Goal: Information Seeking & Learning: Learn about a topic

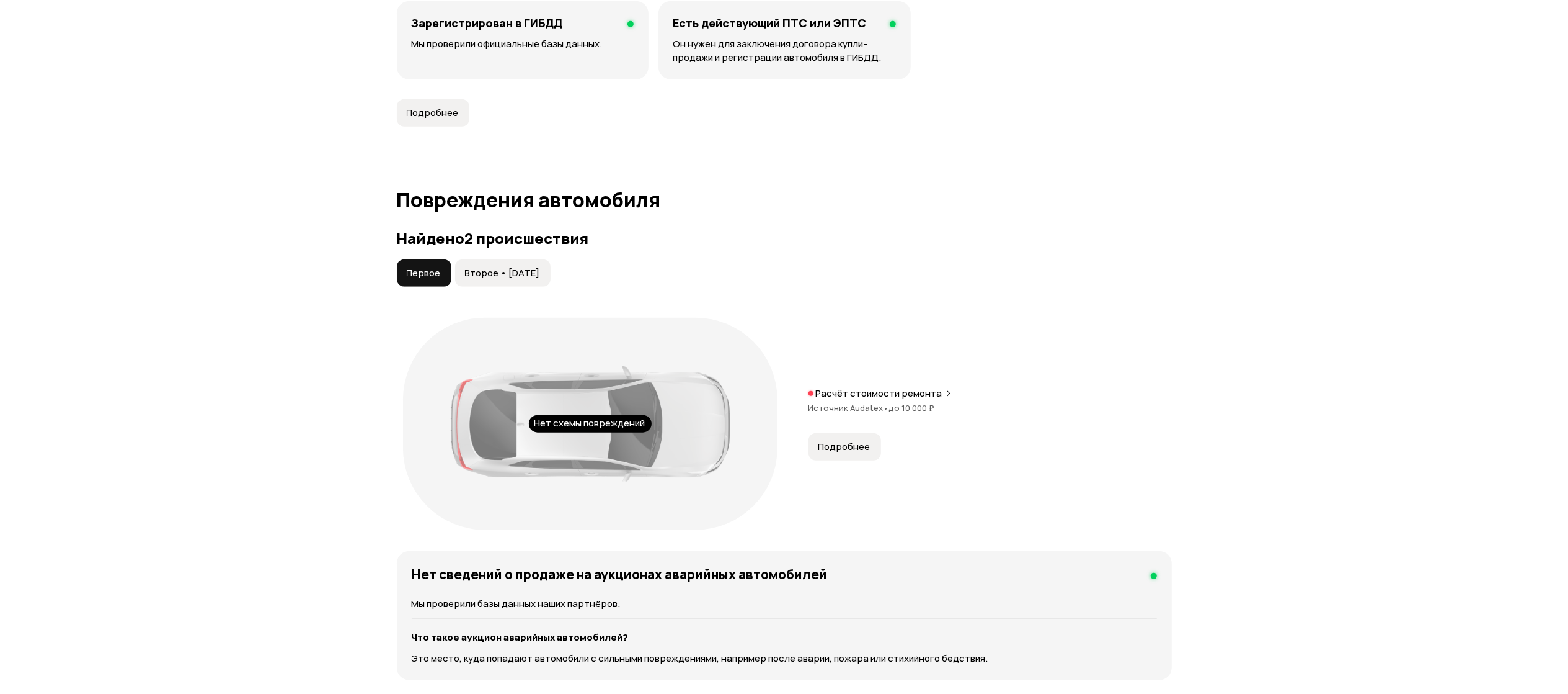
scroll to position [1117, 0]
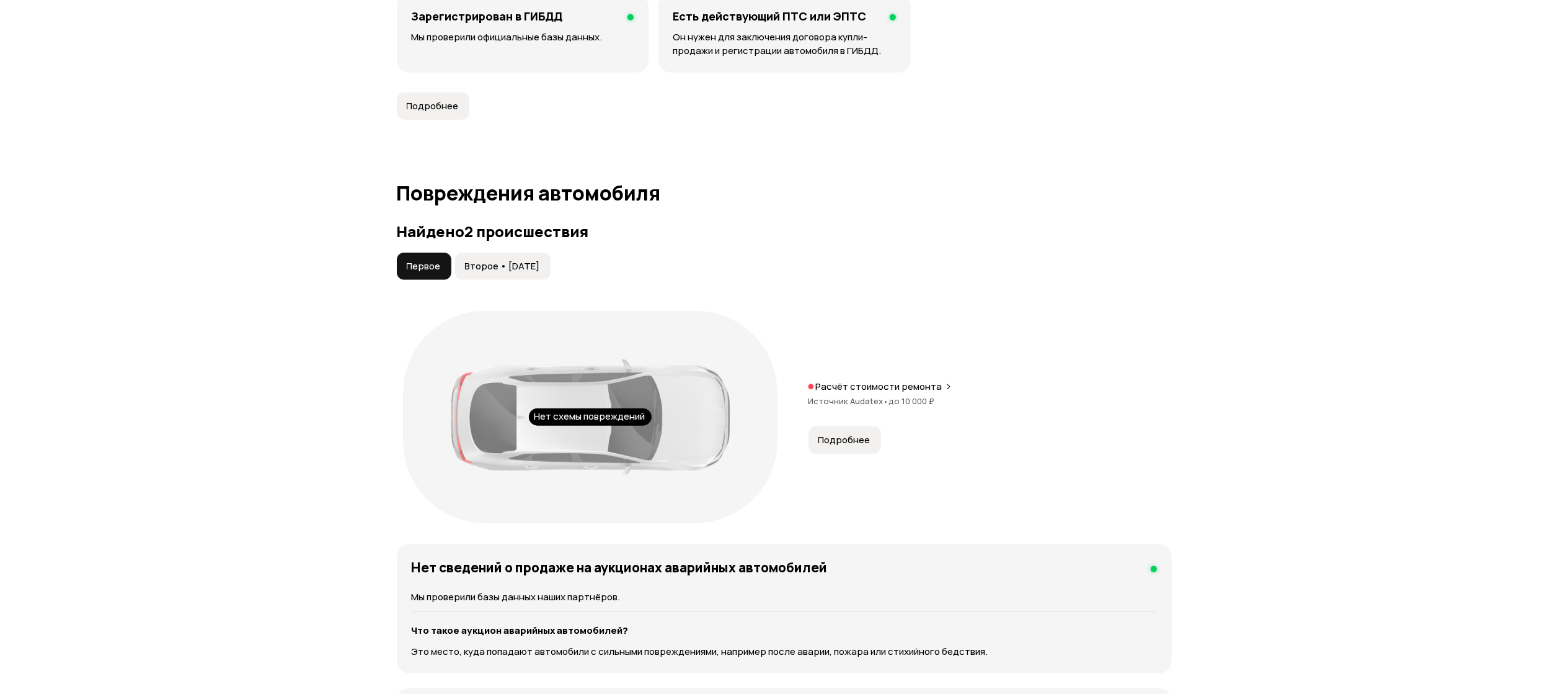
click at [849, 433] on span "Подробнее" at bounding box center [844, 439] width 52 height 12
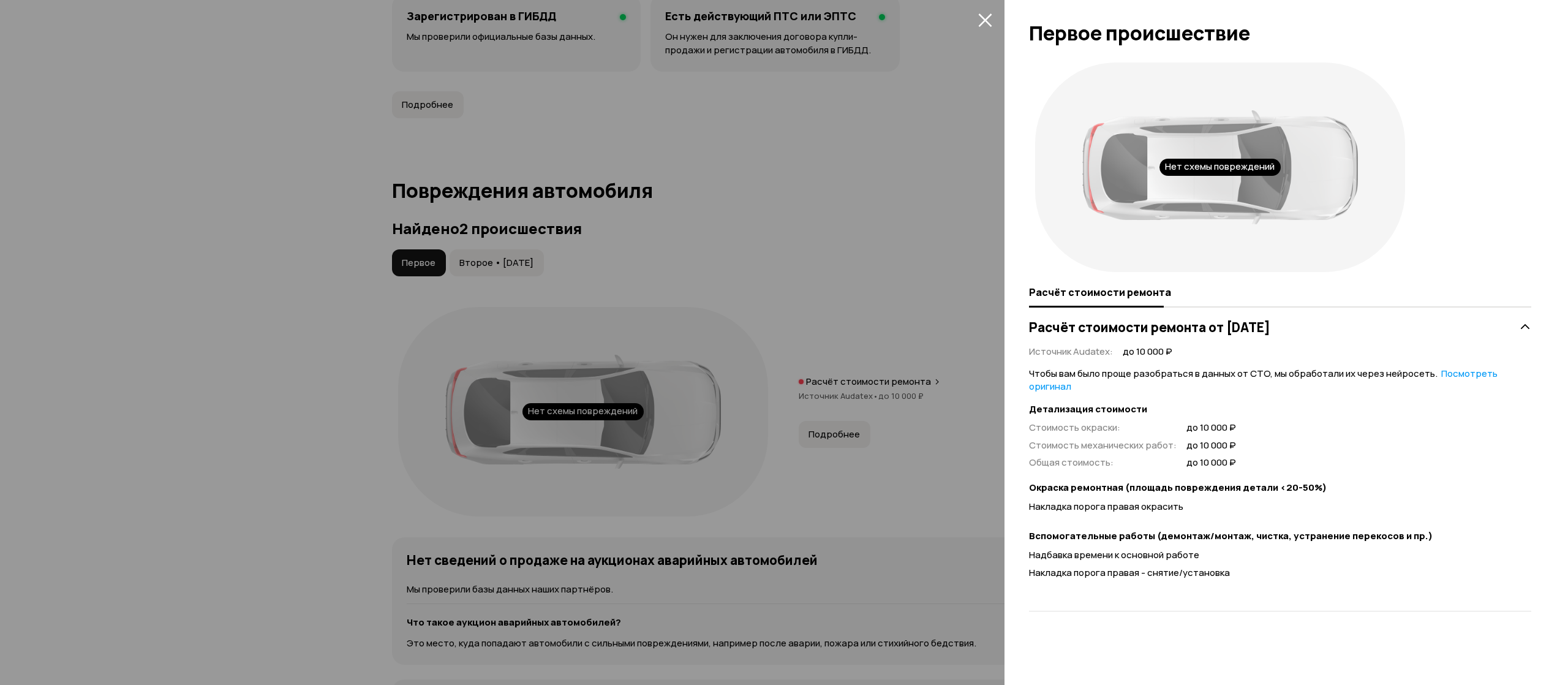
click at [980, 26] on icon "закрыть" at bounding box center [985, 20] width 14 height 14
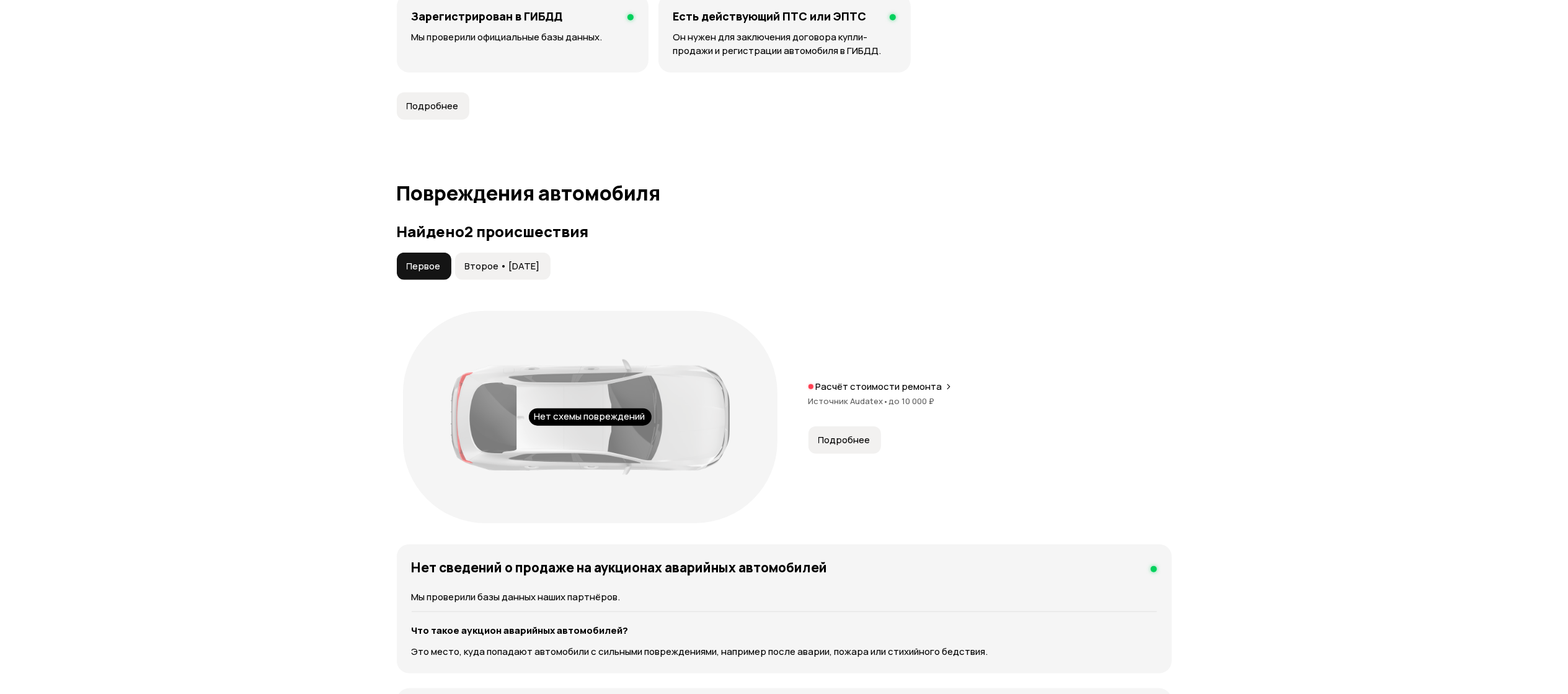
click at [534, 260] on span "Второе • [DATE]" at bounding box center [502, 266] width 75 height 12
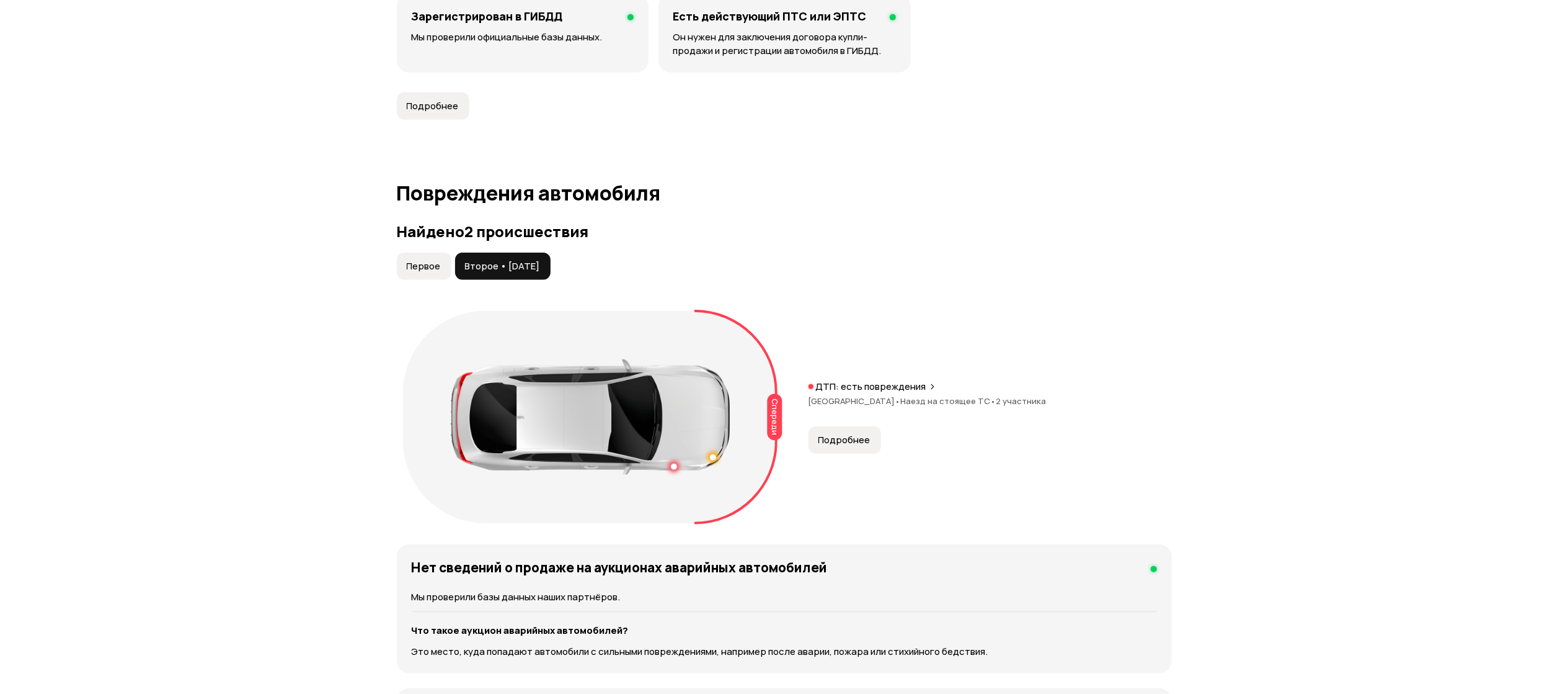
click at [842, 433] on span "Подробнее" at bounding box center [844, 439] width 52 height 12
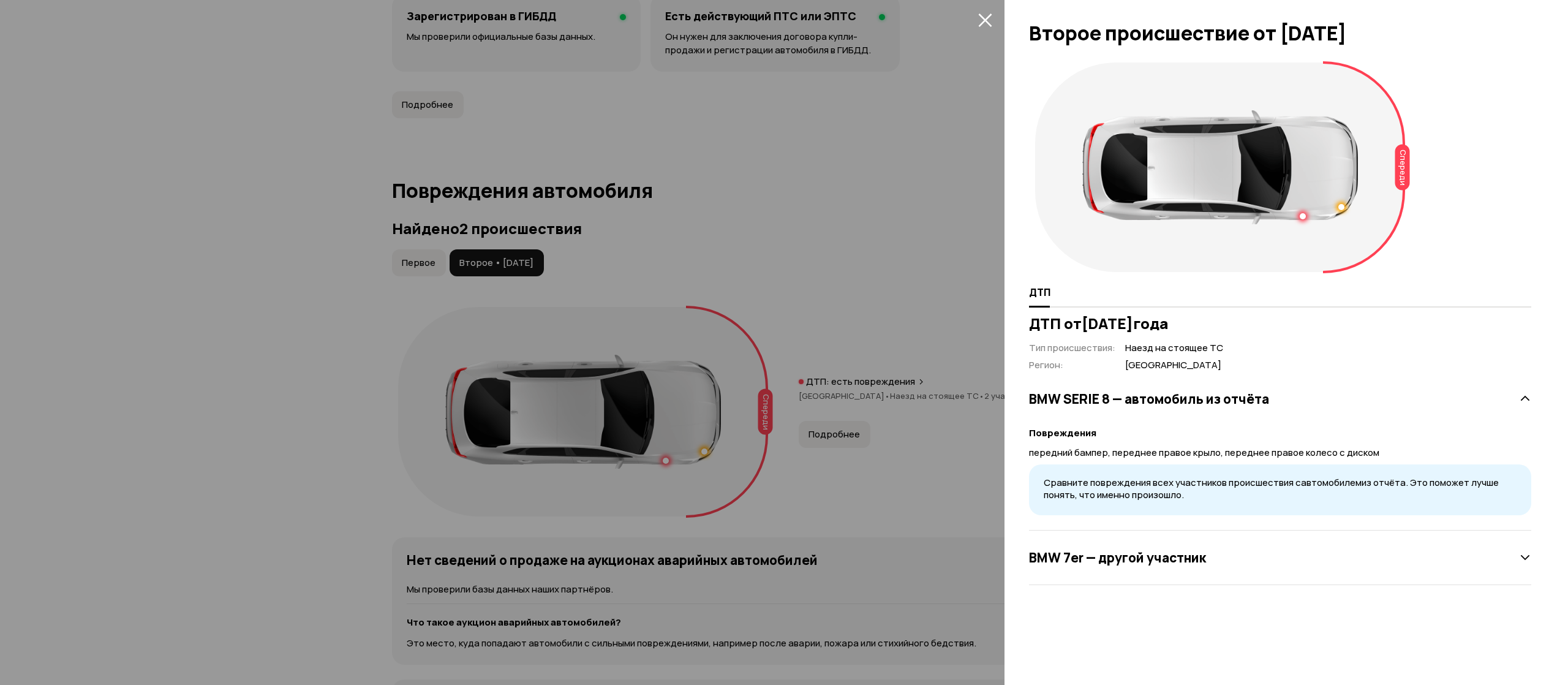
click at [982, 19] on icon "закрыть" at bounding box center [985, 20] width 13 height 13
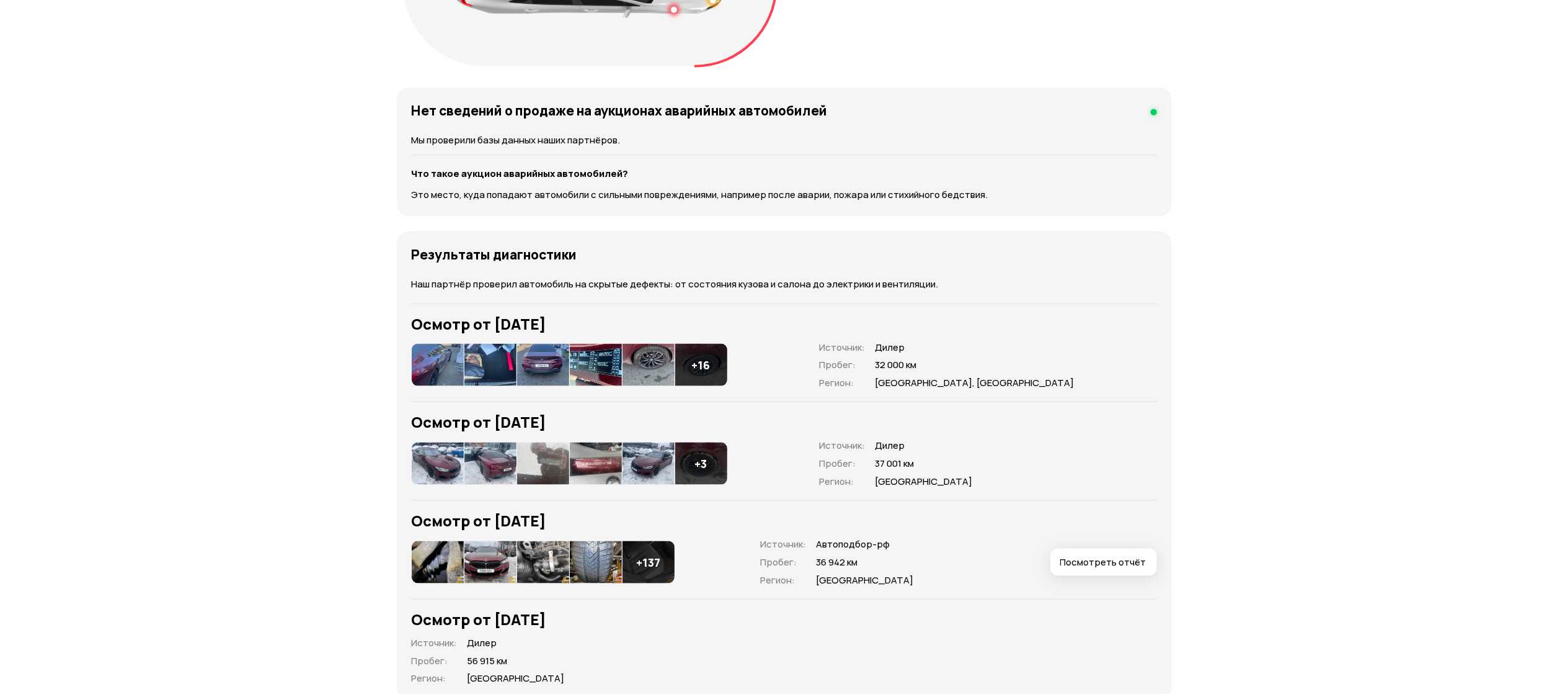
scroll to position [1613, 0]
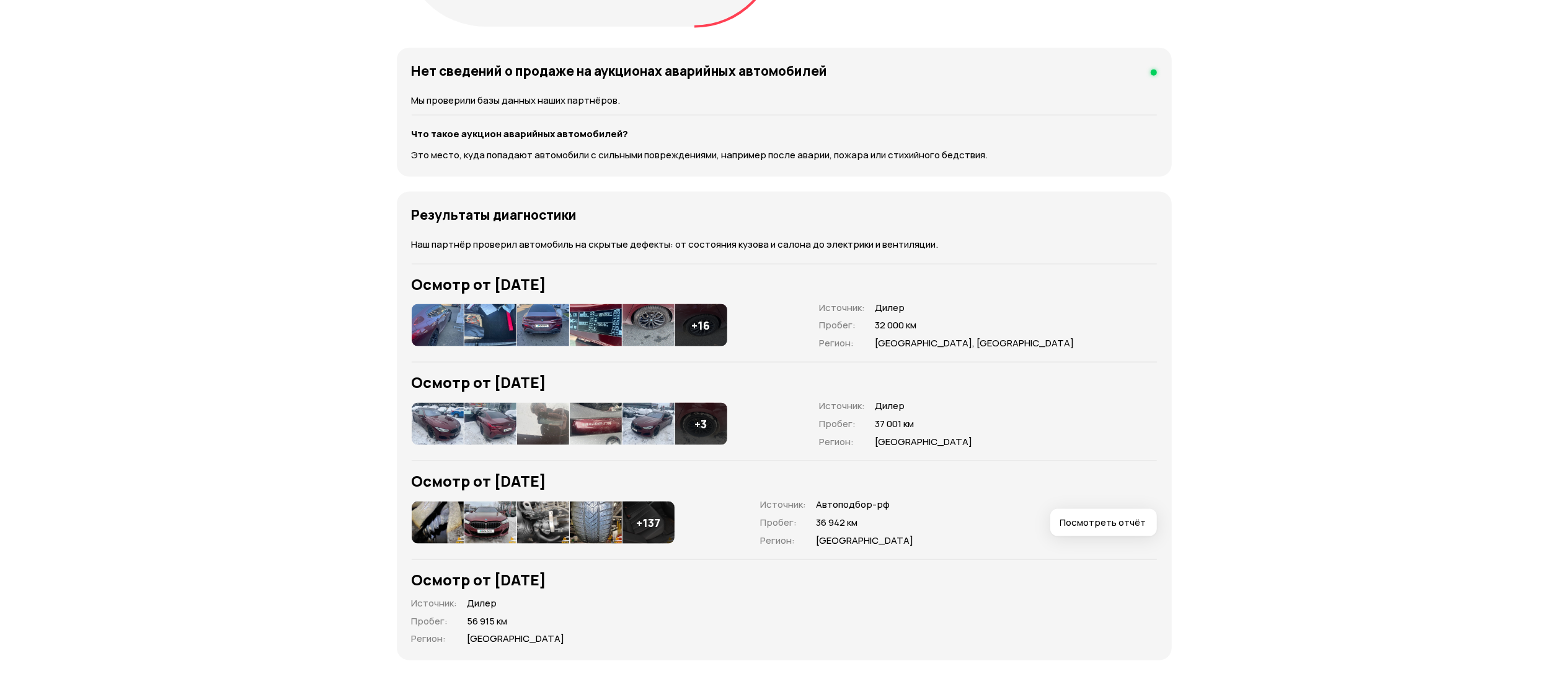
click at [424, 309] on img at bounding box center [438, 325] width 52 height 42
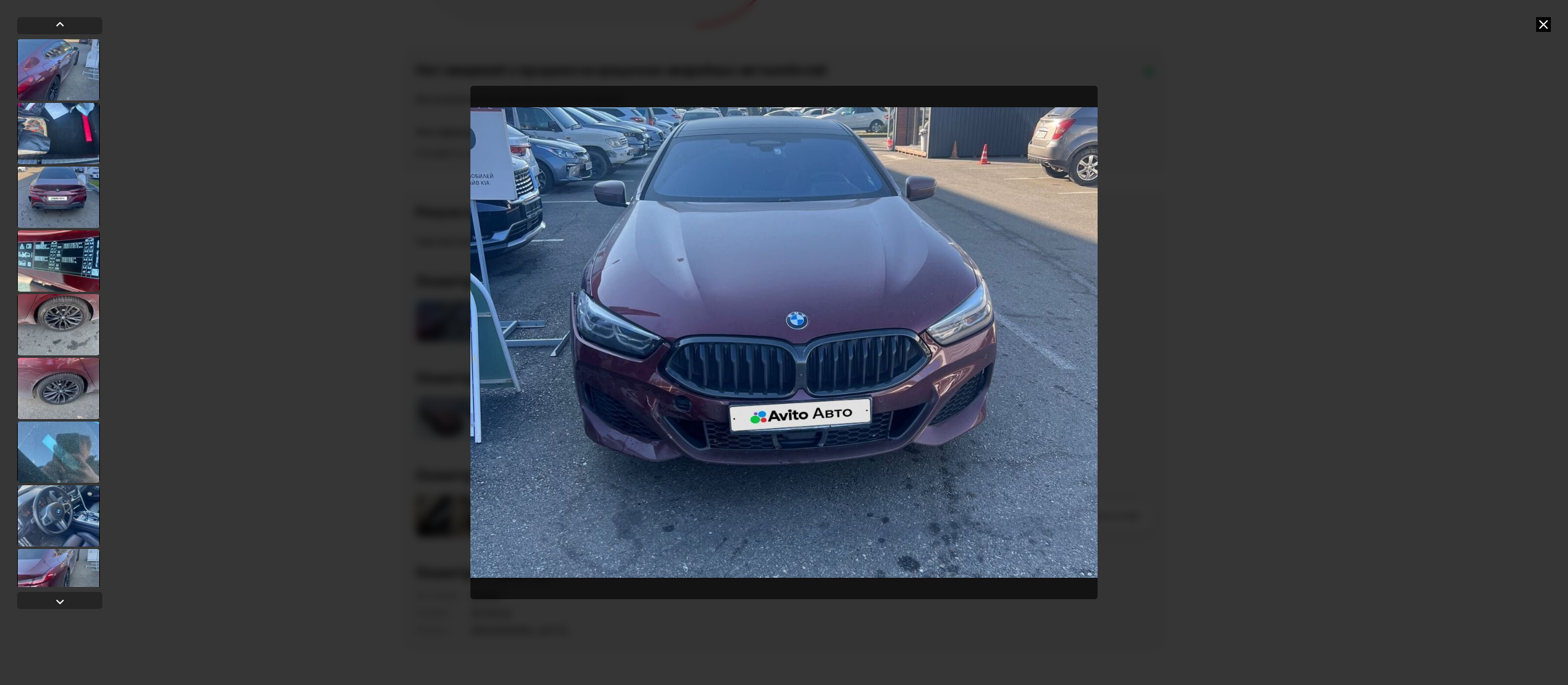
click at [574, 296] on img "Go to Slide 18" at bounding box center [783, 342] width 627 height 514
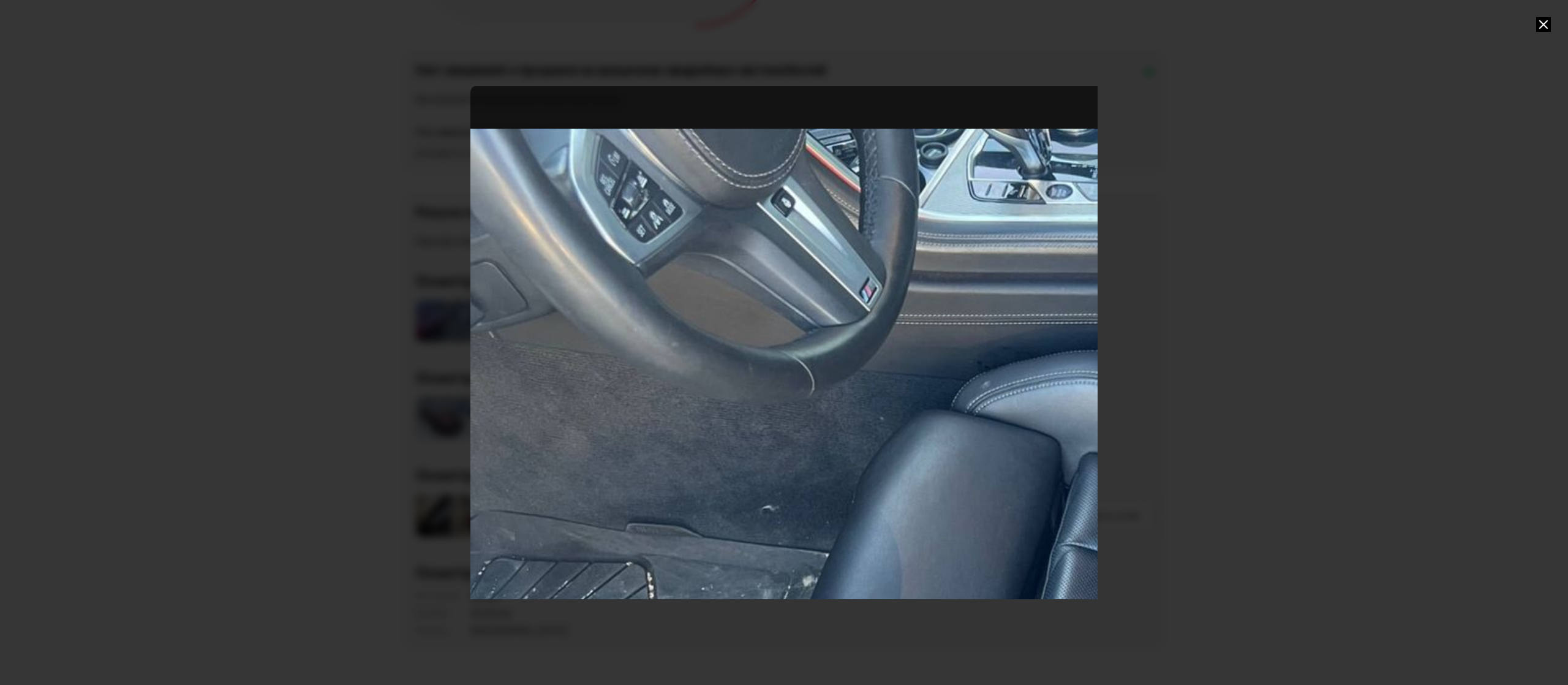
click at [866, 368] on div "Go to Slide 20" at bounding box center [1097, 599] width 1255 height 1027
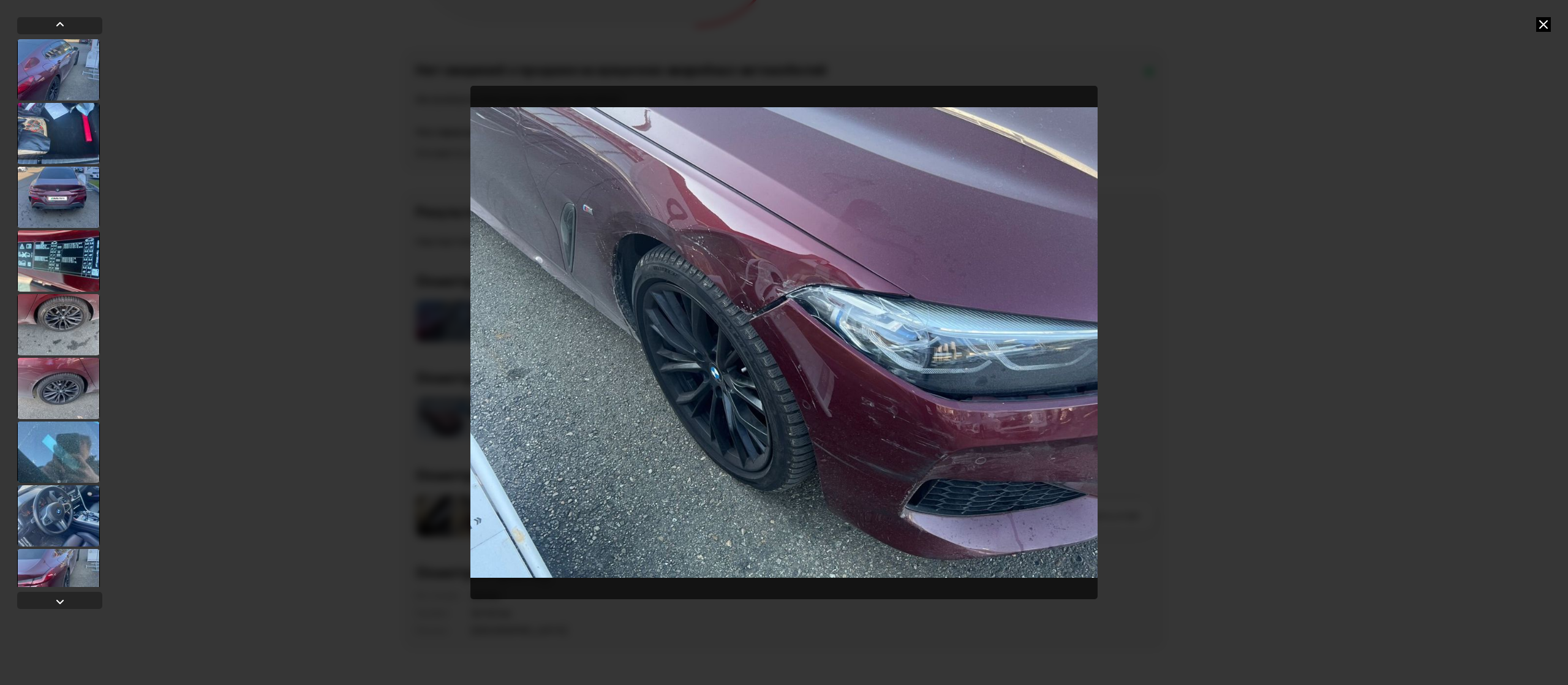
click at [1546, 20] on icon at bounding box center [1544, 24] width 15 height 15
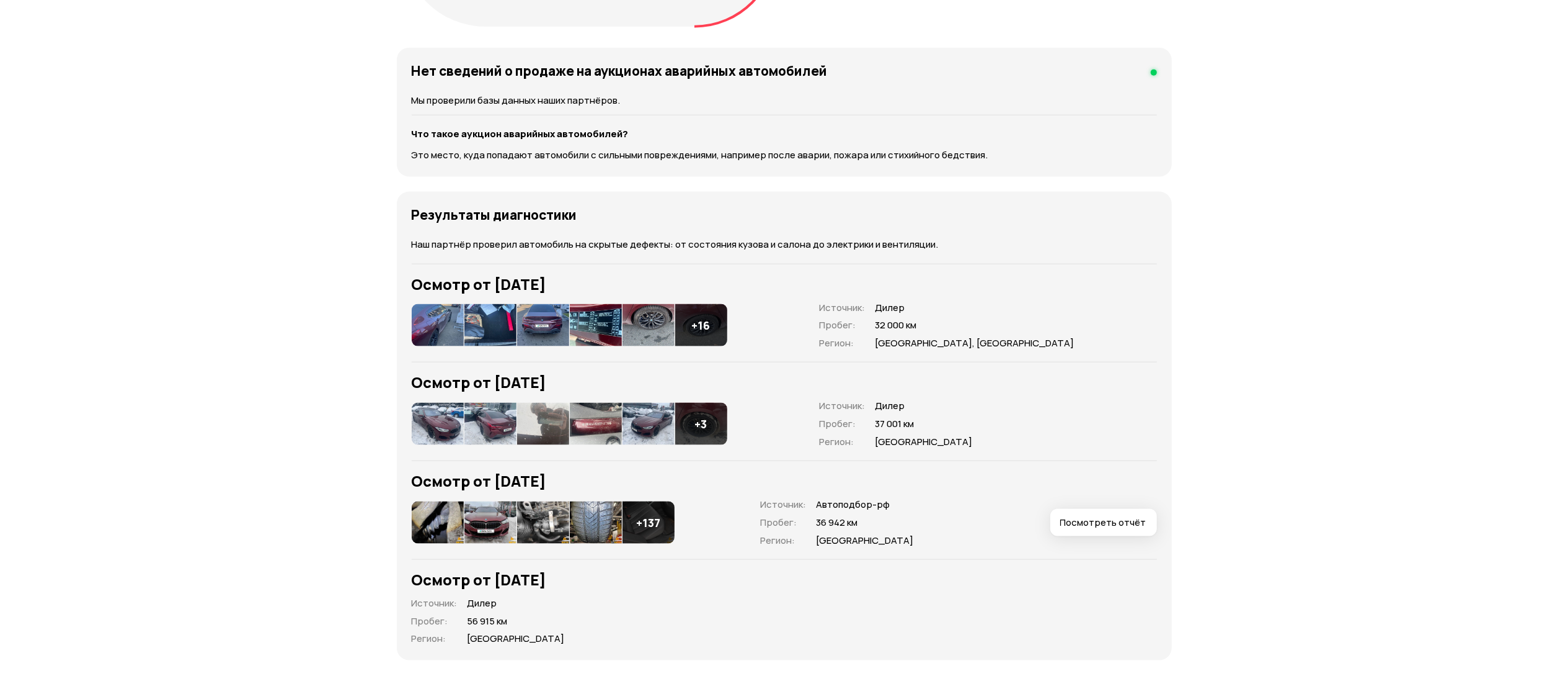
click at [446, 406] on img at bounding box center [438, 424] width 52 height 42
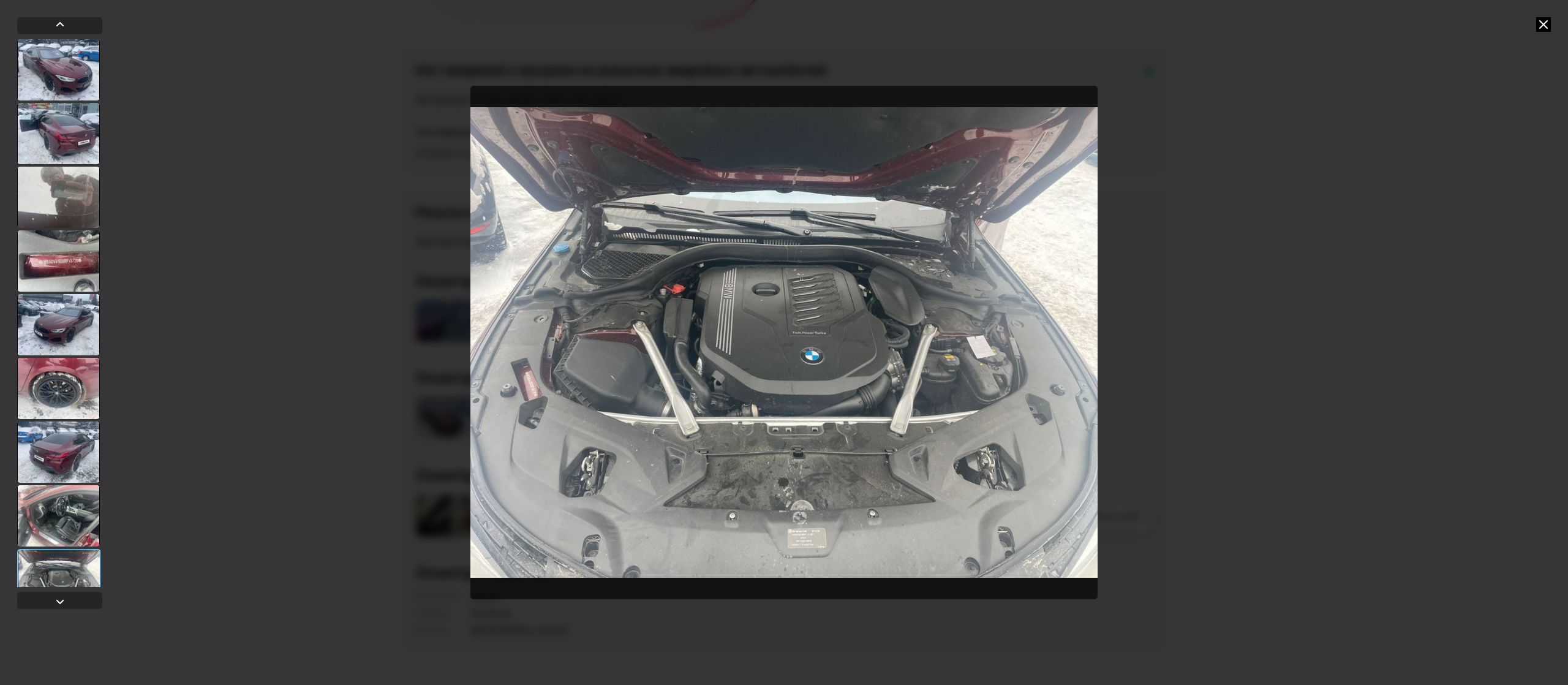
click at [1543, 20] on icon at bounding box center [1544, 24] width 15 height 15
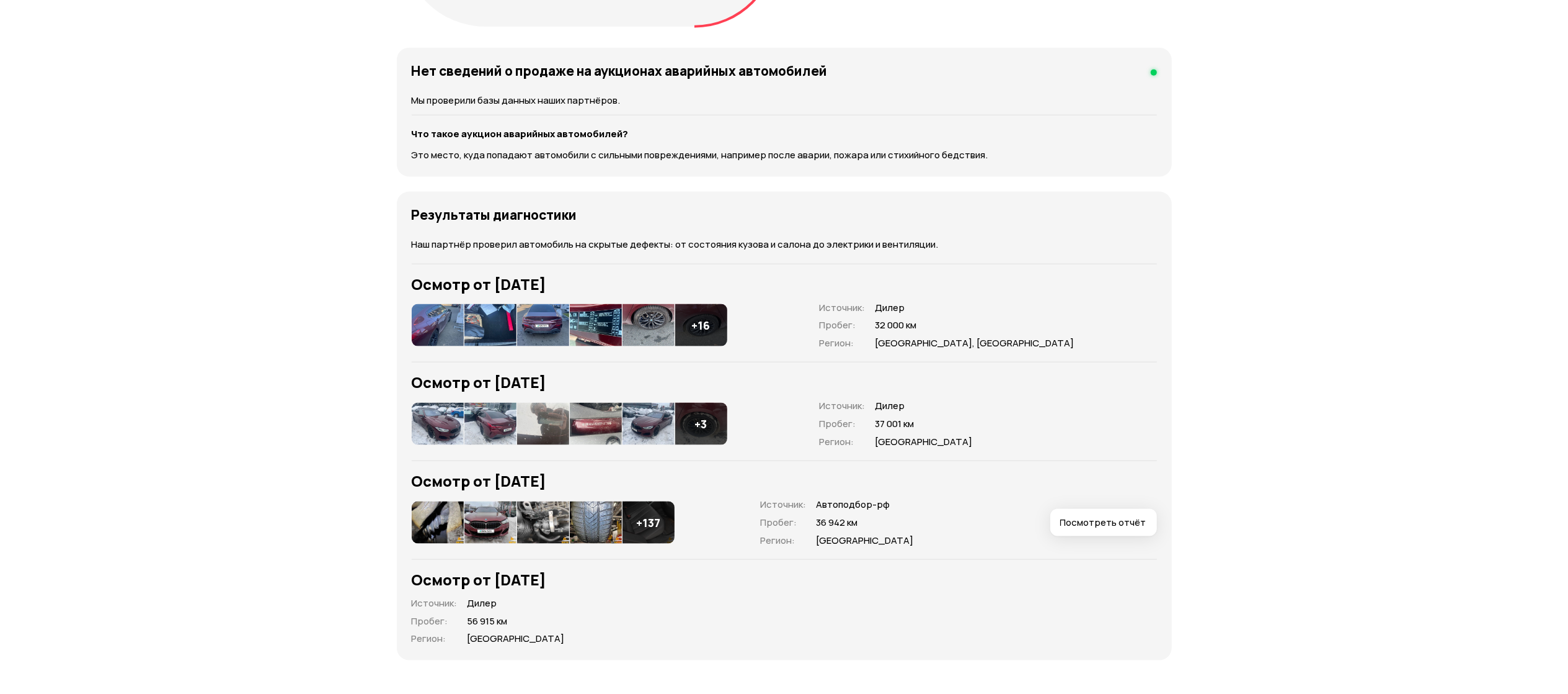
click at [440, 505] on img at bounding box center [438, 523] width 52 height 42
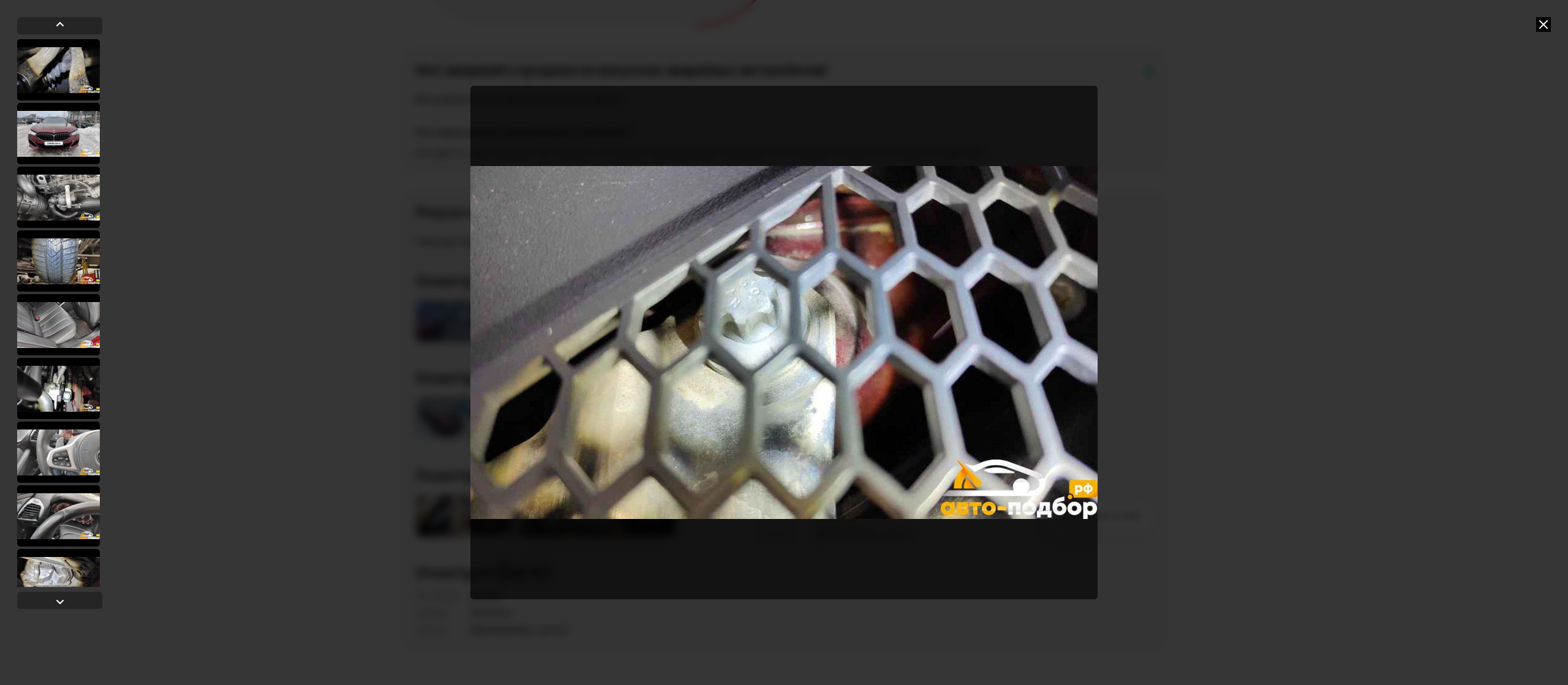
click at [1540, 21] on icon at bounding box center [1544, 24] width 15 height 15
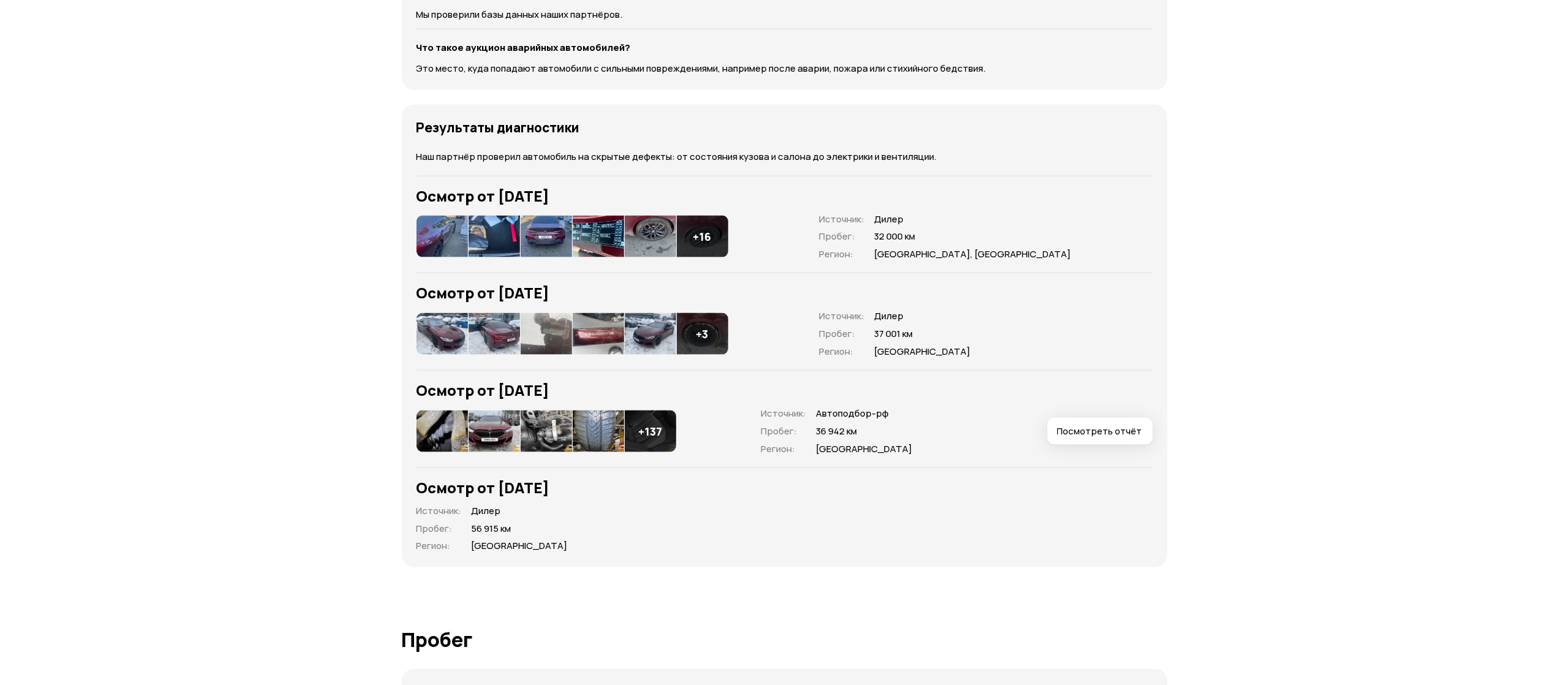
scroll to position [1715, 0]
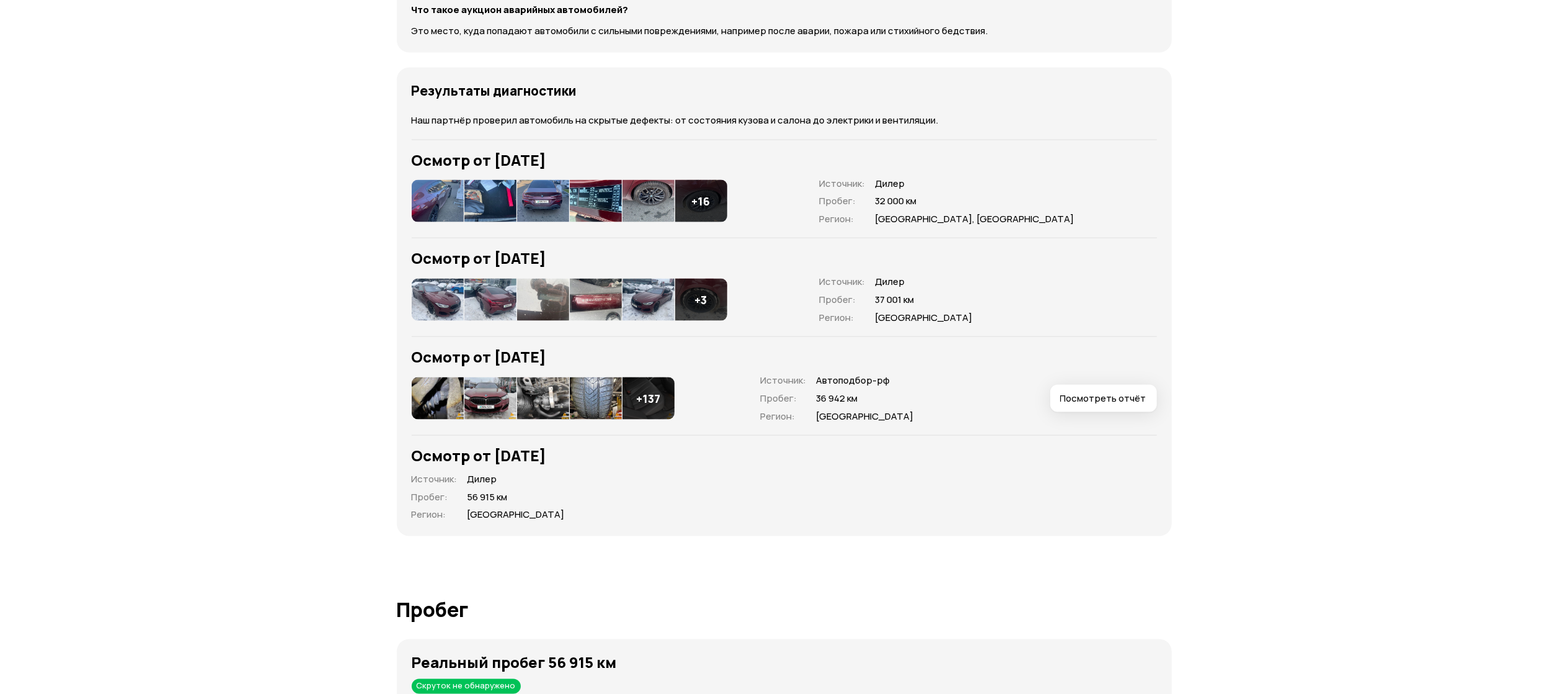
click at [1128, 392] on span "Посмотреть отчёт" at bounding box center [1103, 398] width 87 height 12
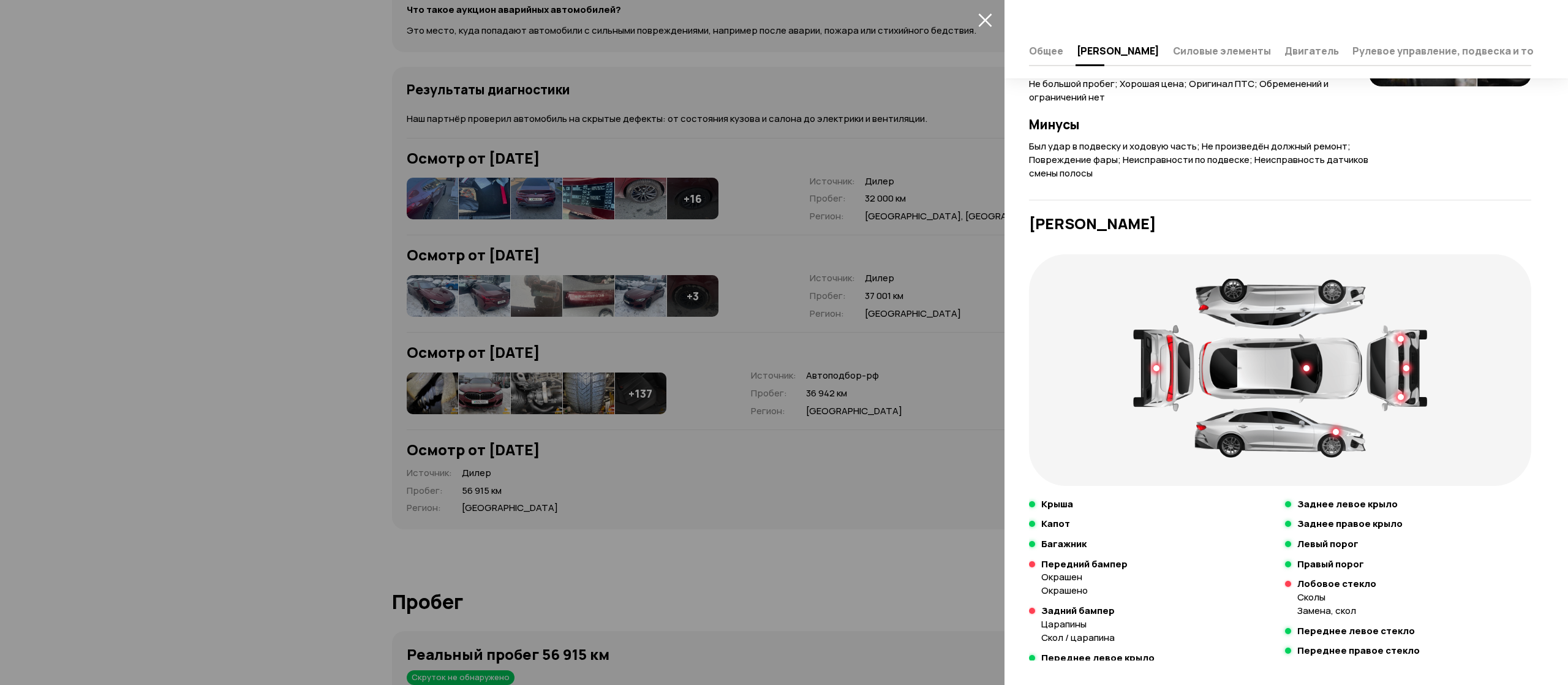
scroll to position [0, 0]
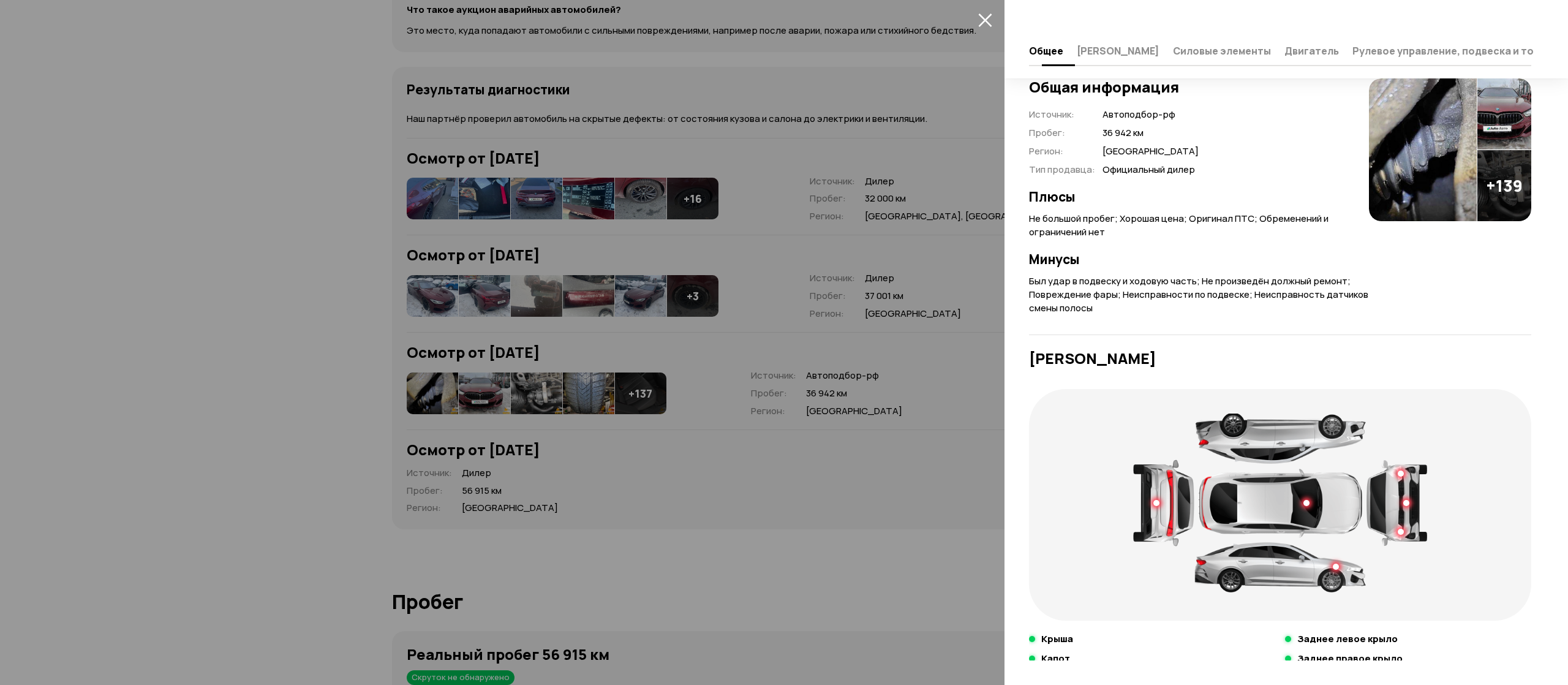
click at [1095, 52] on span "[PERSON_NAME]" at bounding box center [1119, 51] width 83 height 12
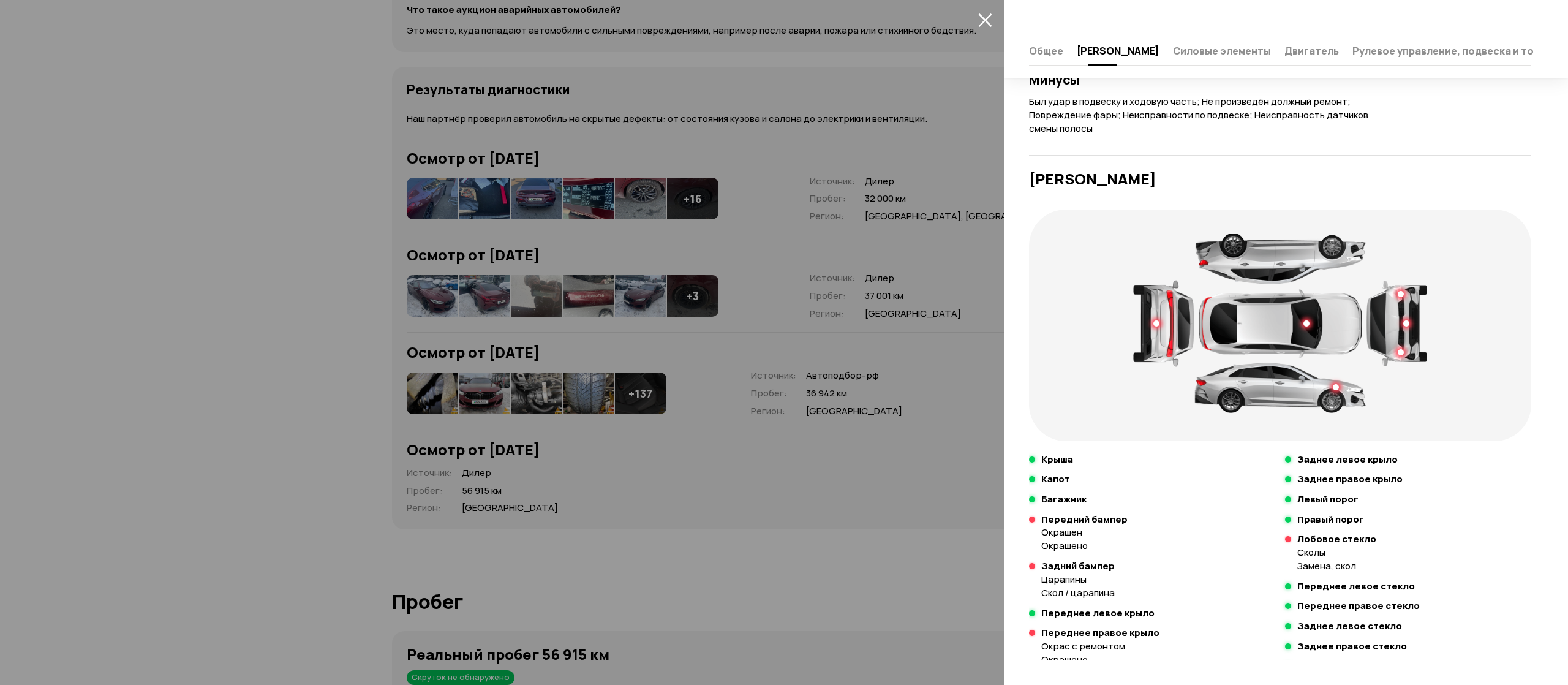
click at [1173, 52] on span "Силовые элементы" at bounding box center [1222, 51] width 98 height 12
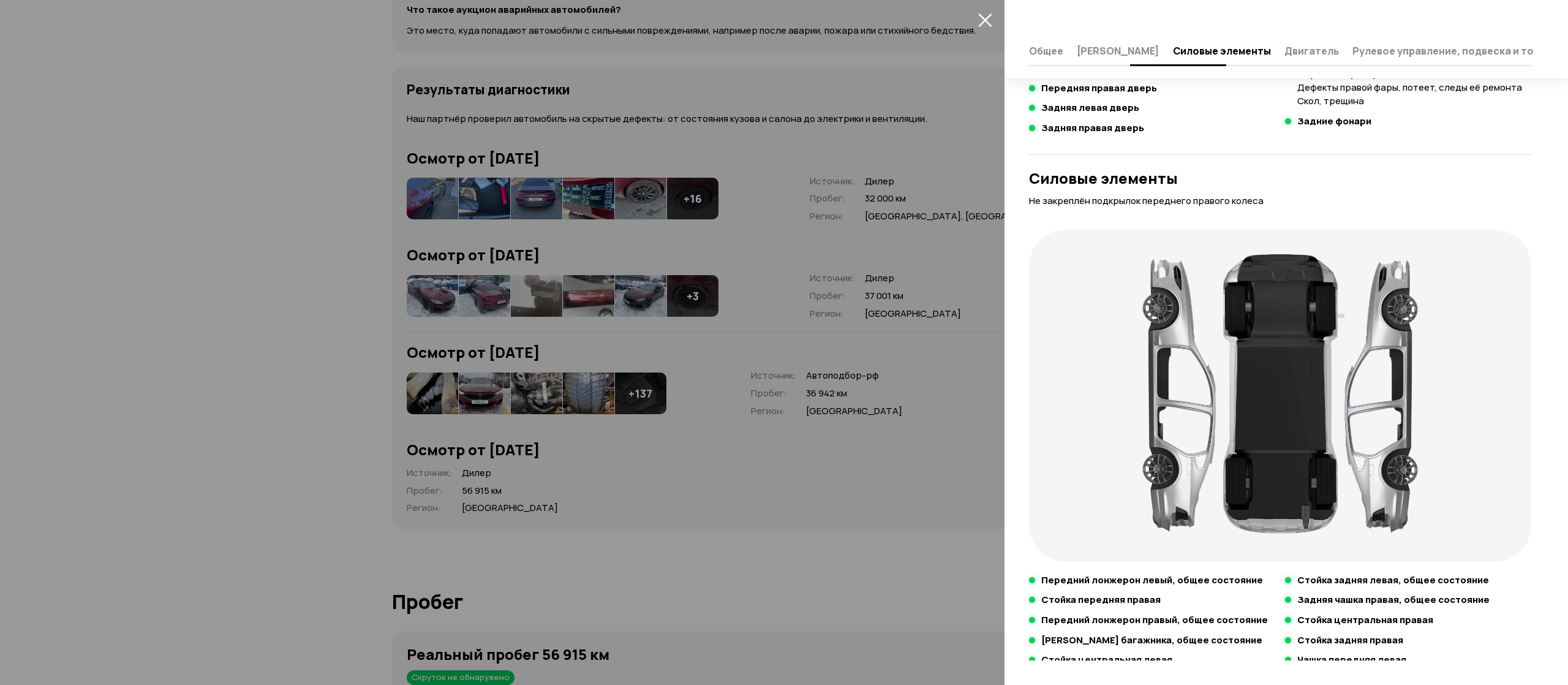
click at [1284, 47] on span "Двигатель" at bounding box center [1311, 51] width 55 height 12
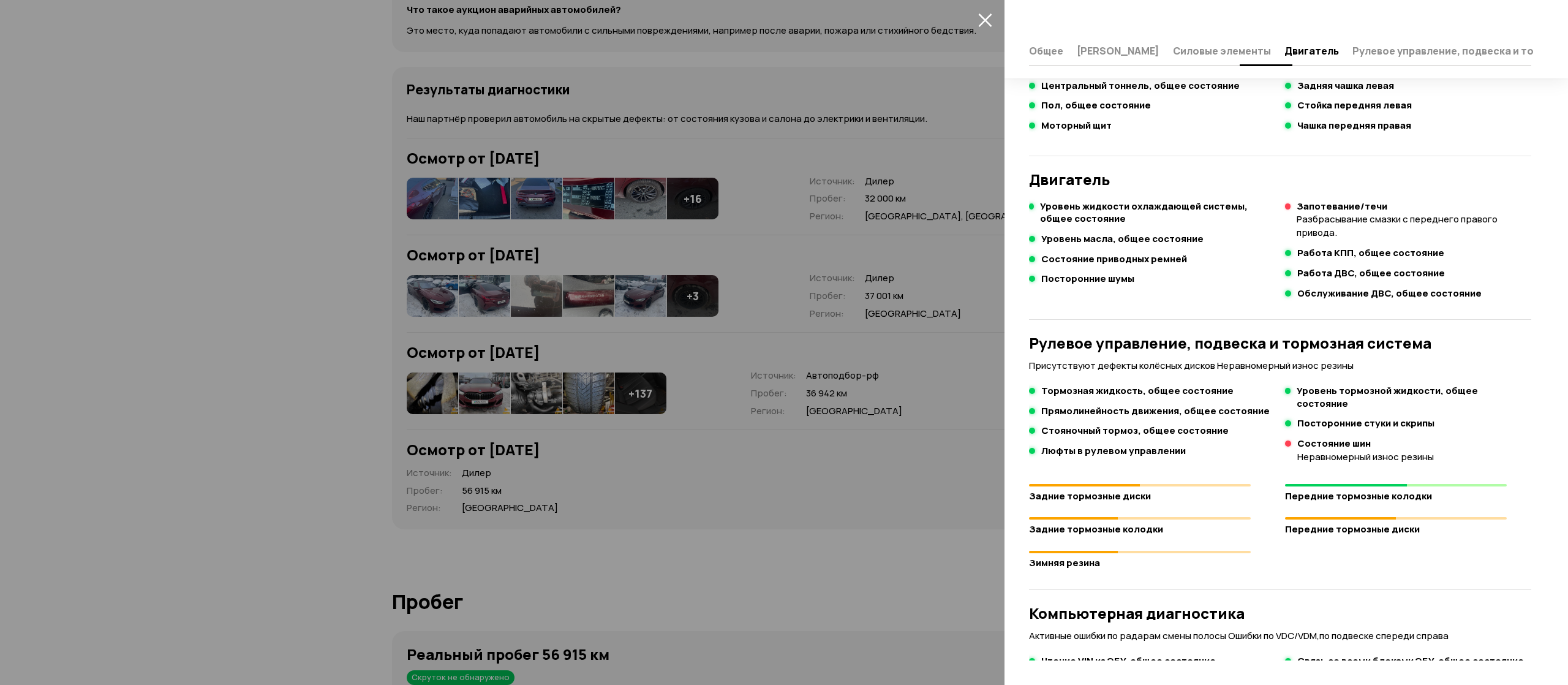
click at [1353, 49] on span "Рулевое управление, подвеска и тормозная система" at bounding box center [1487, 51] width 269 height 12
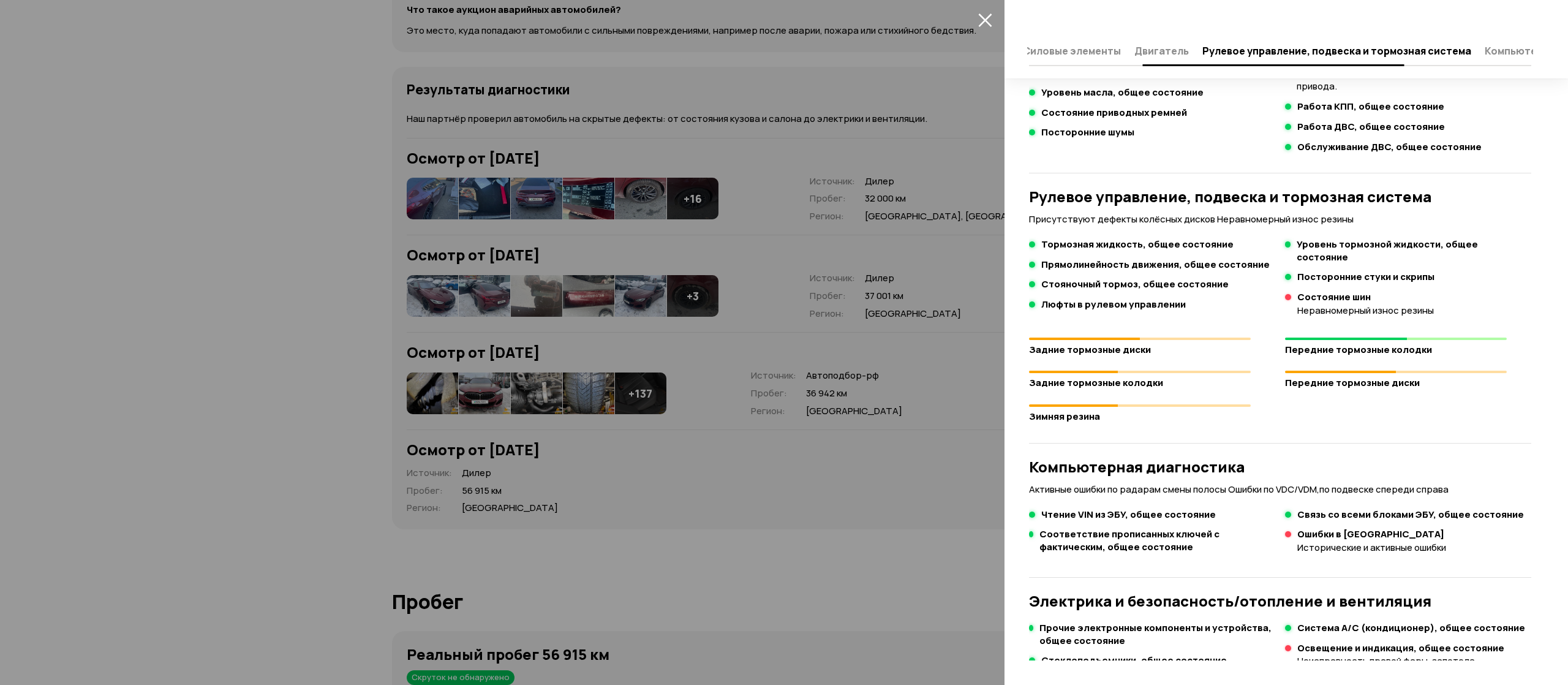
scroll to position [1549, 0]
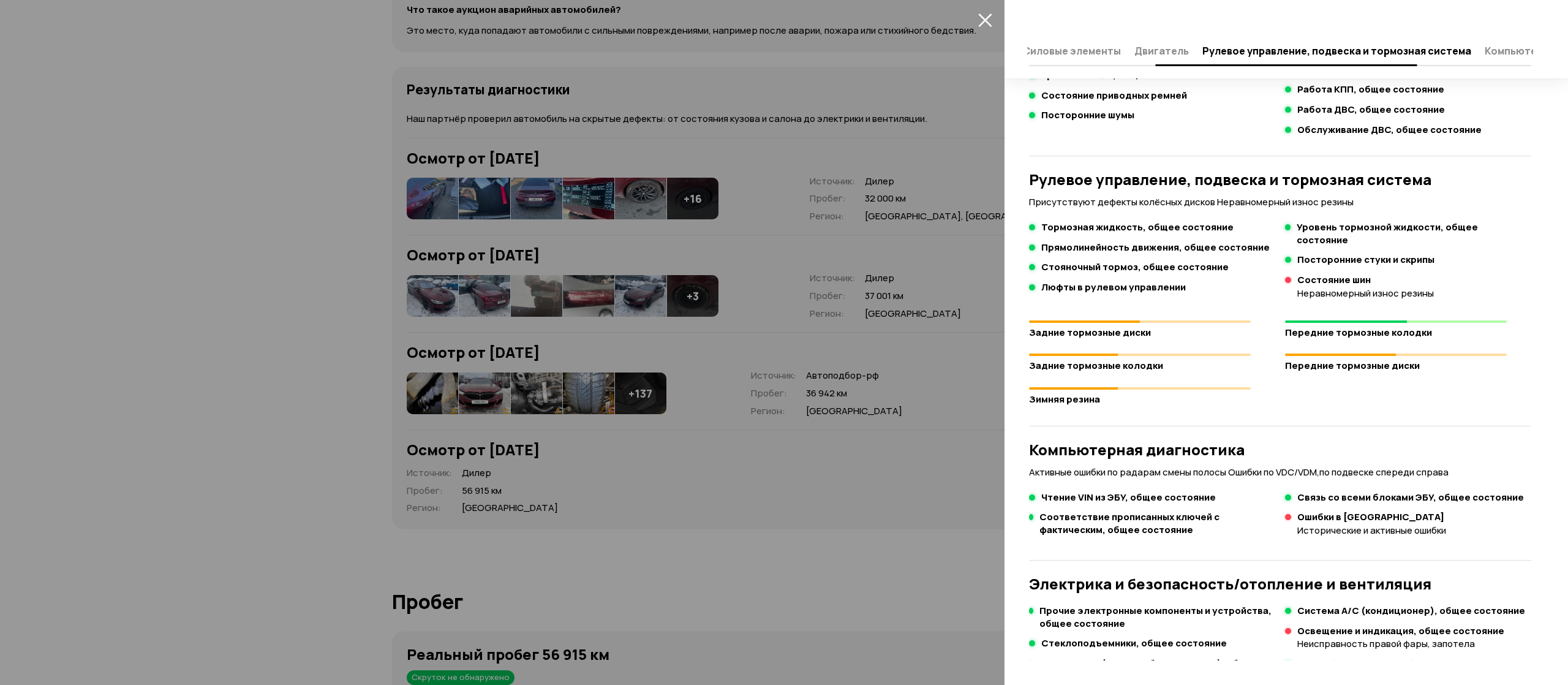
click at [1486, 52] on span "Компьютерная диагностика" at bounding box center [1558, 51] width 145 height 12
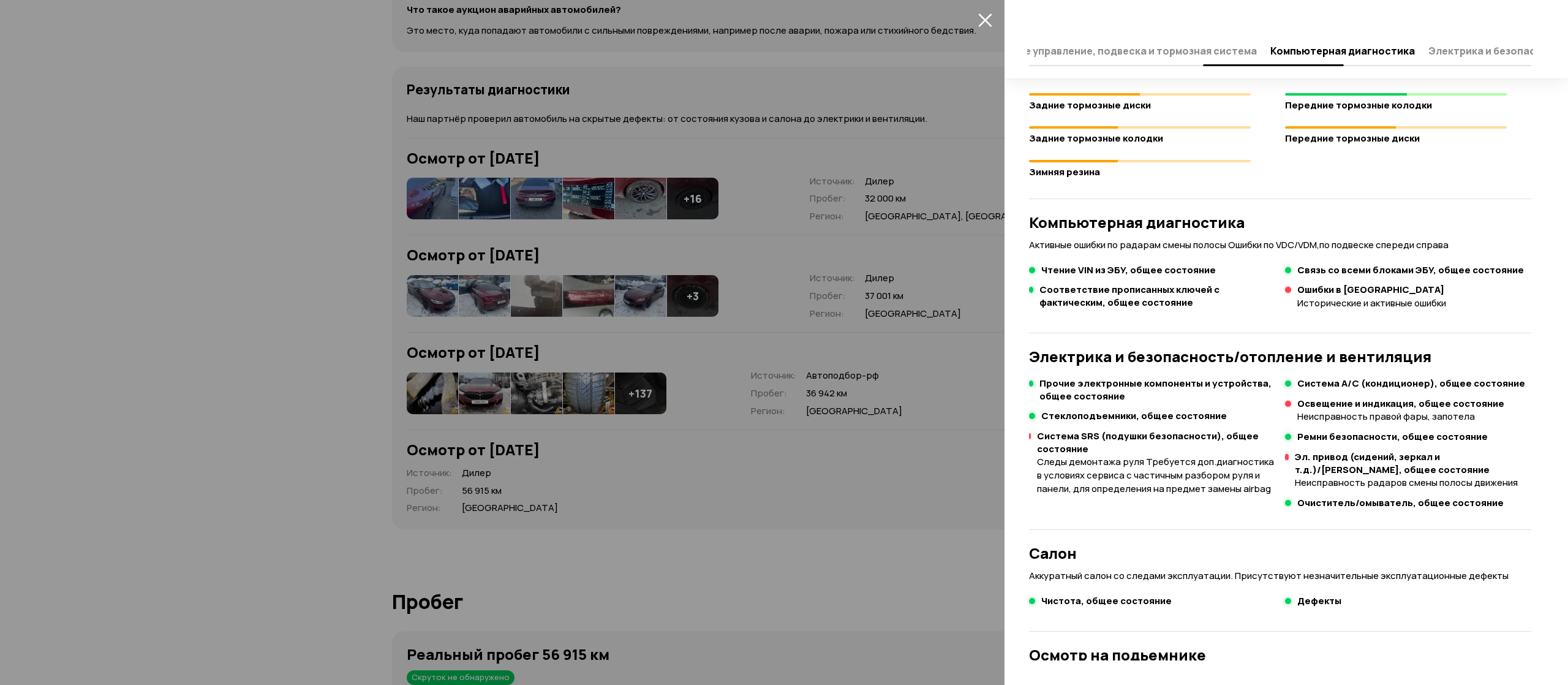
scroll to position [1813, 0]
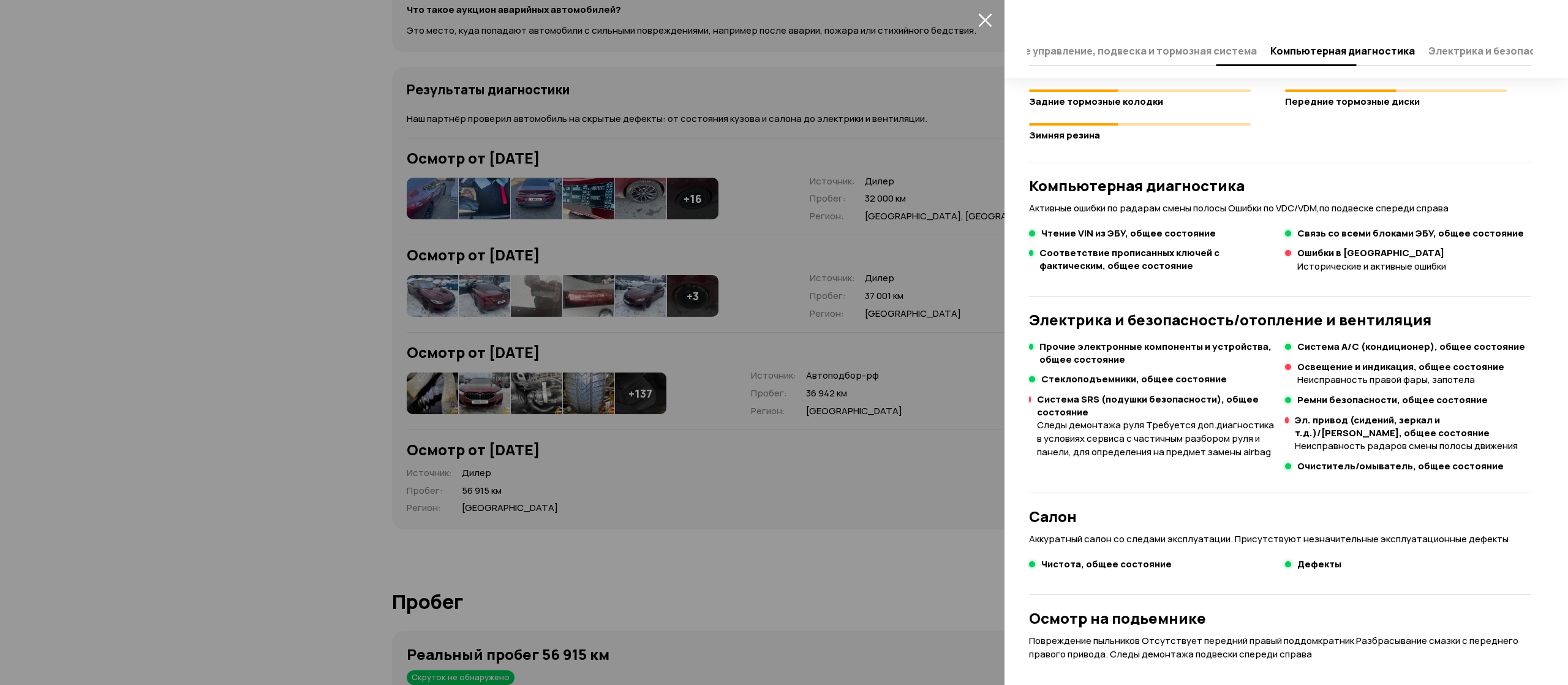
click at [1429, 48] on span "Электрика и безопасность/отопление и вентиляция" at bounding box center [1562, 51] width 268 height 12
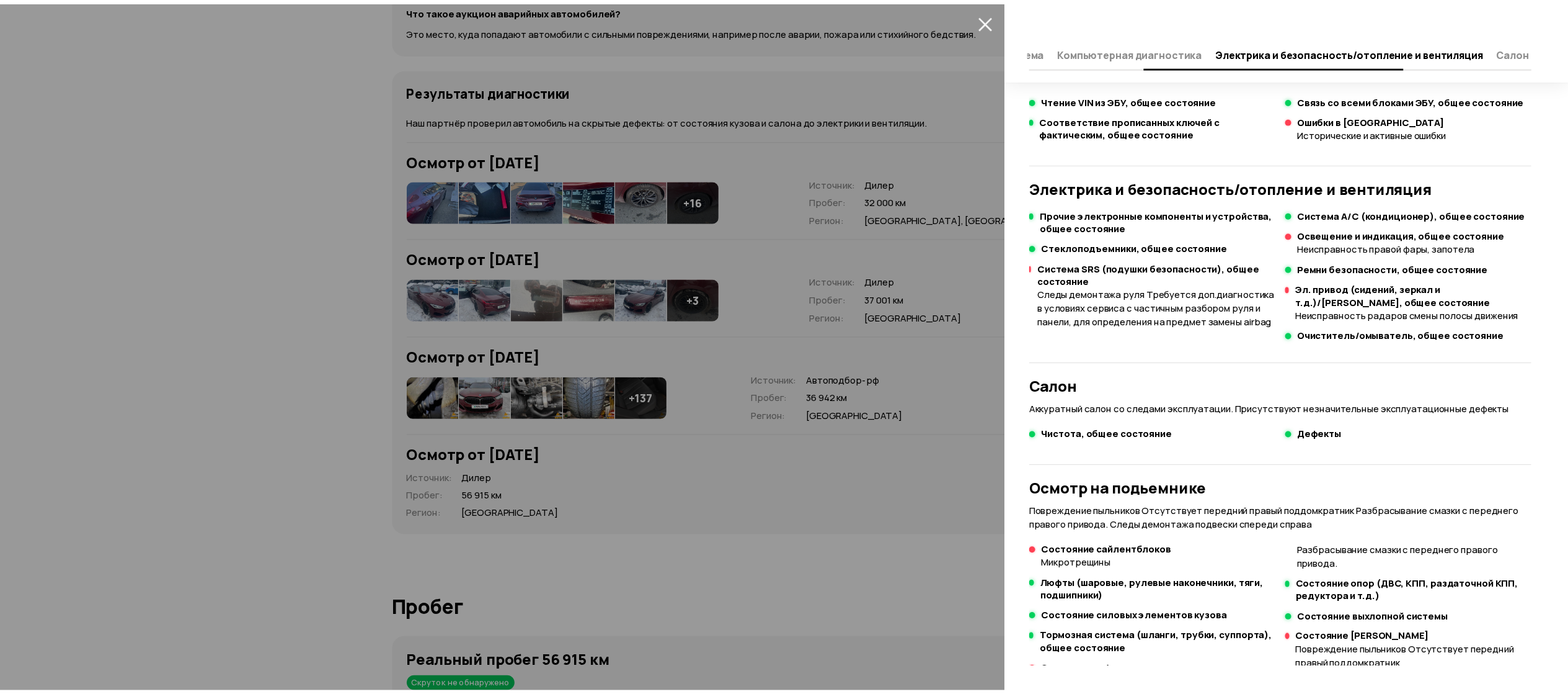
scroll to position [1973, 0]
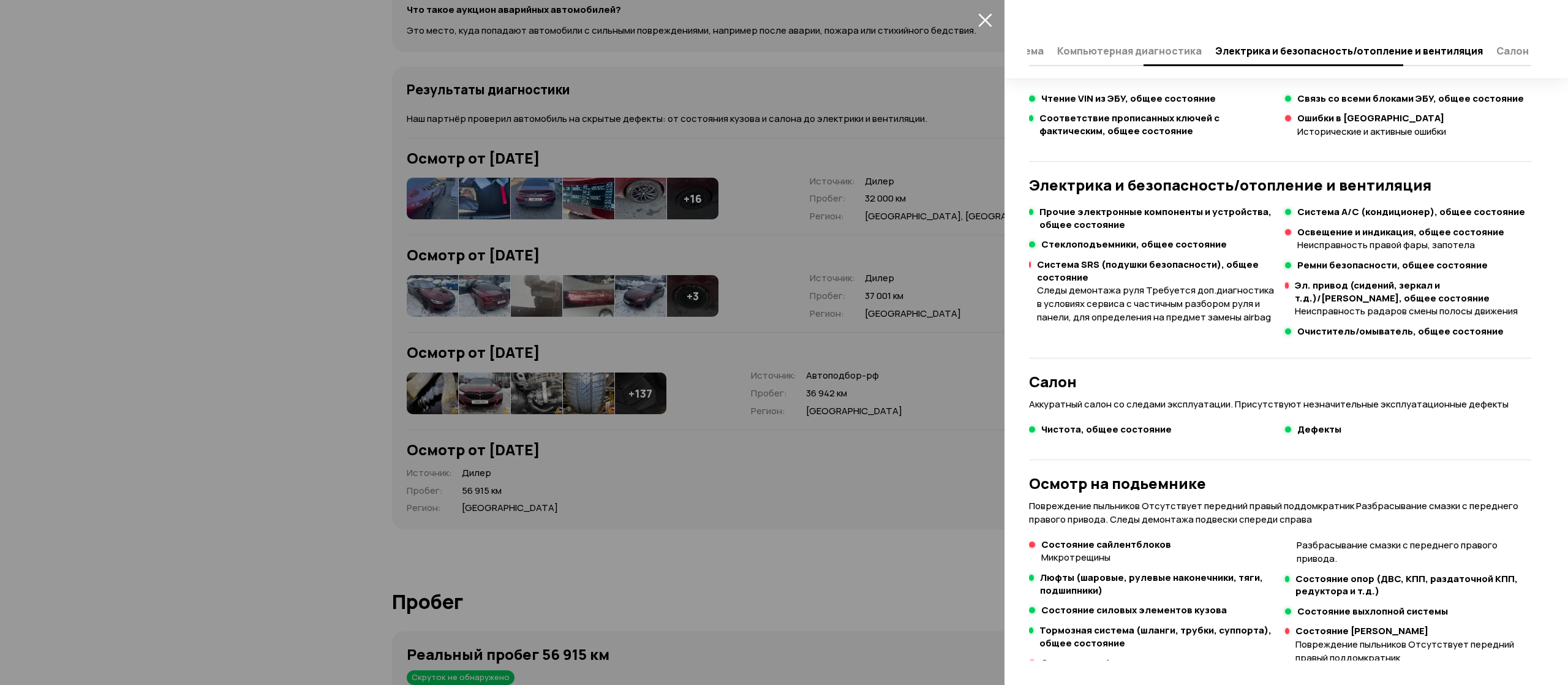
click at [985, 17] on icon "закрыть" at bounding box center [985, 20] width 14 height 14
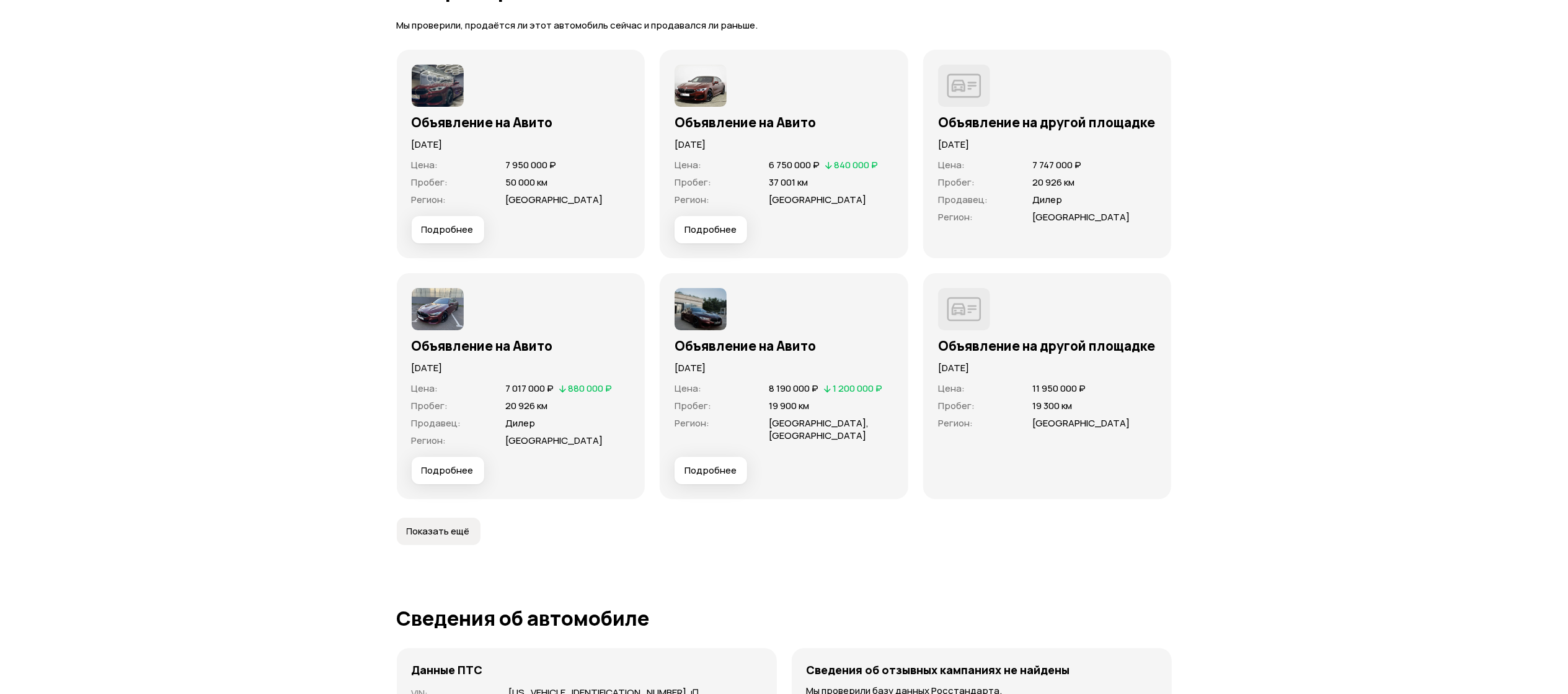
scroll to position [4095, 0]
click at [454, 526] on span "Показать ещё" at bounding box center [438, 532] width 63 height 12
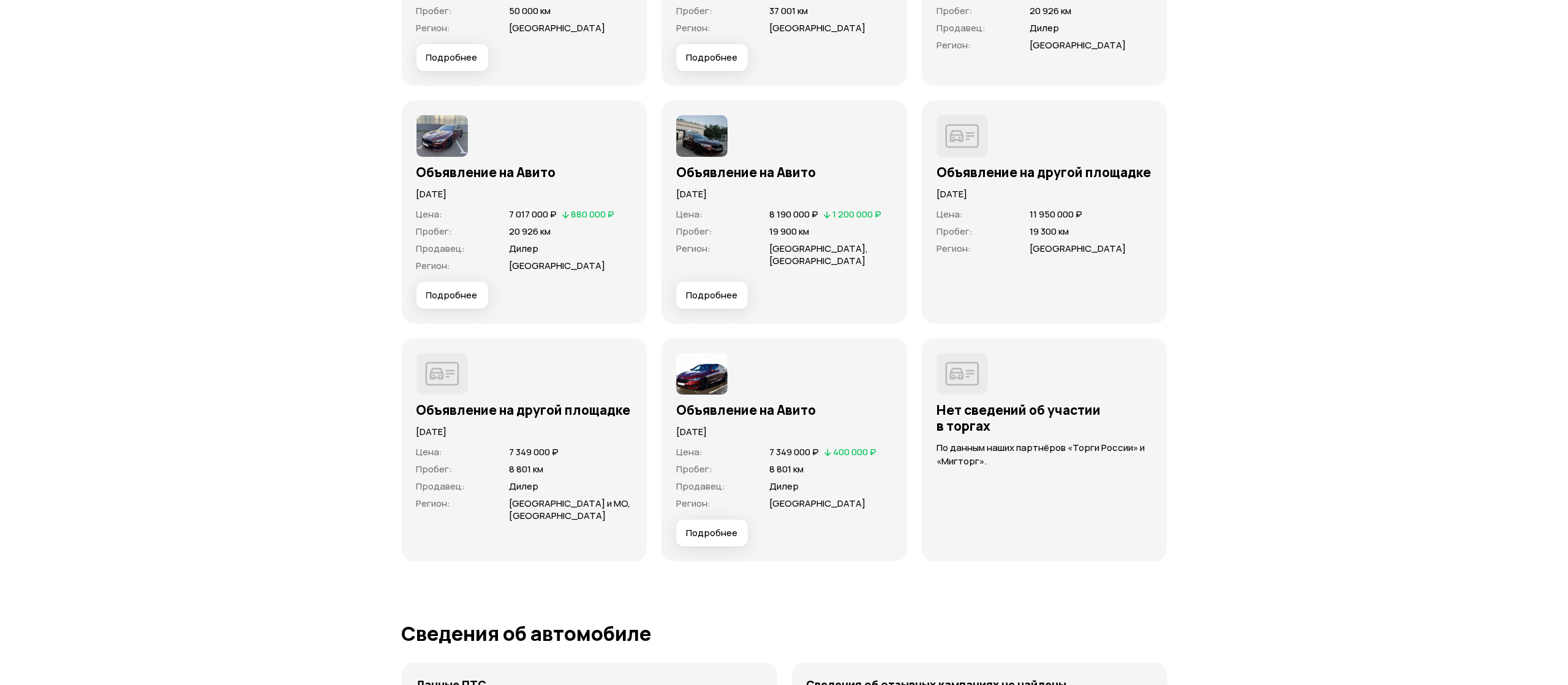
scroll to position [4164, 0]
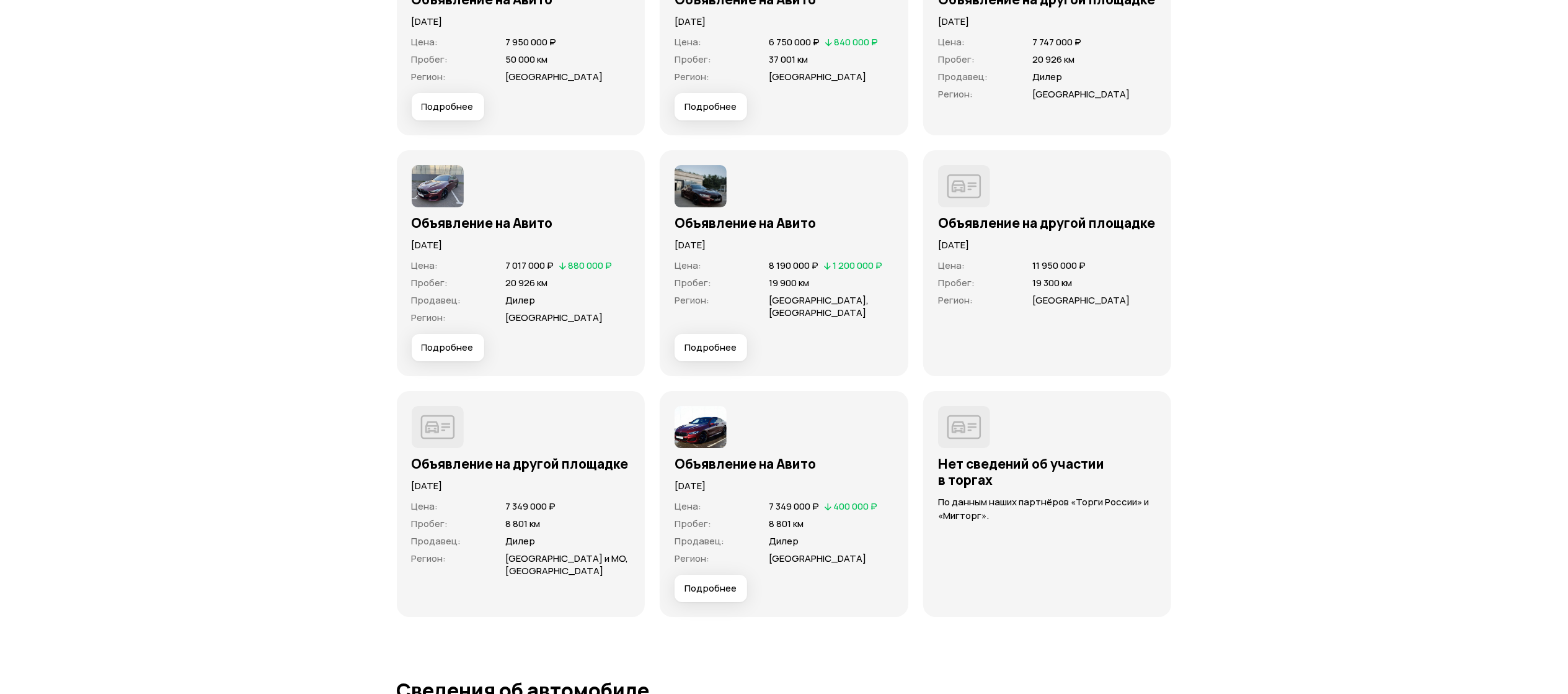
click at [723, 582] on span "Подробнее" at bounding box center [710, 587] width 52 height 12
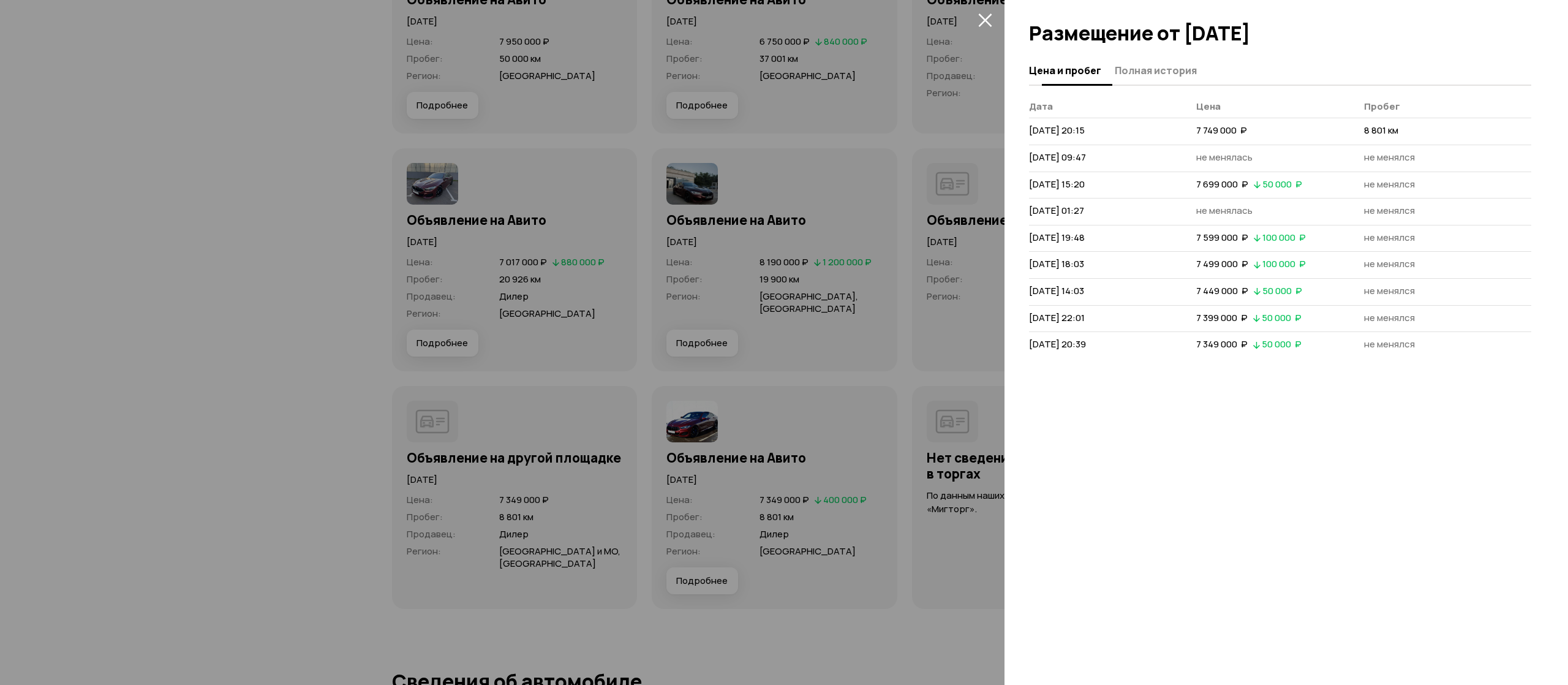
click at [1150, 78] on button "Полная история" at bounding box center [1153, 70] width 86 height 23
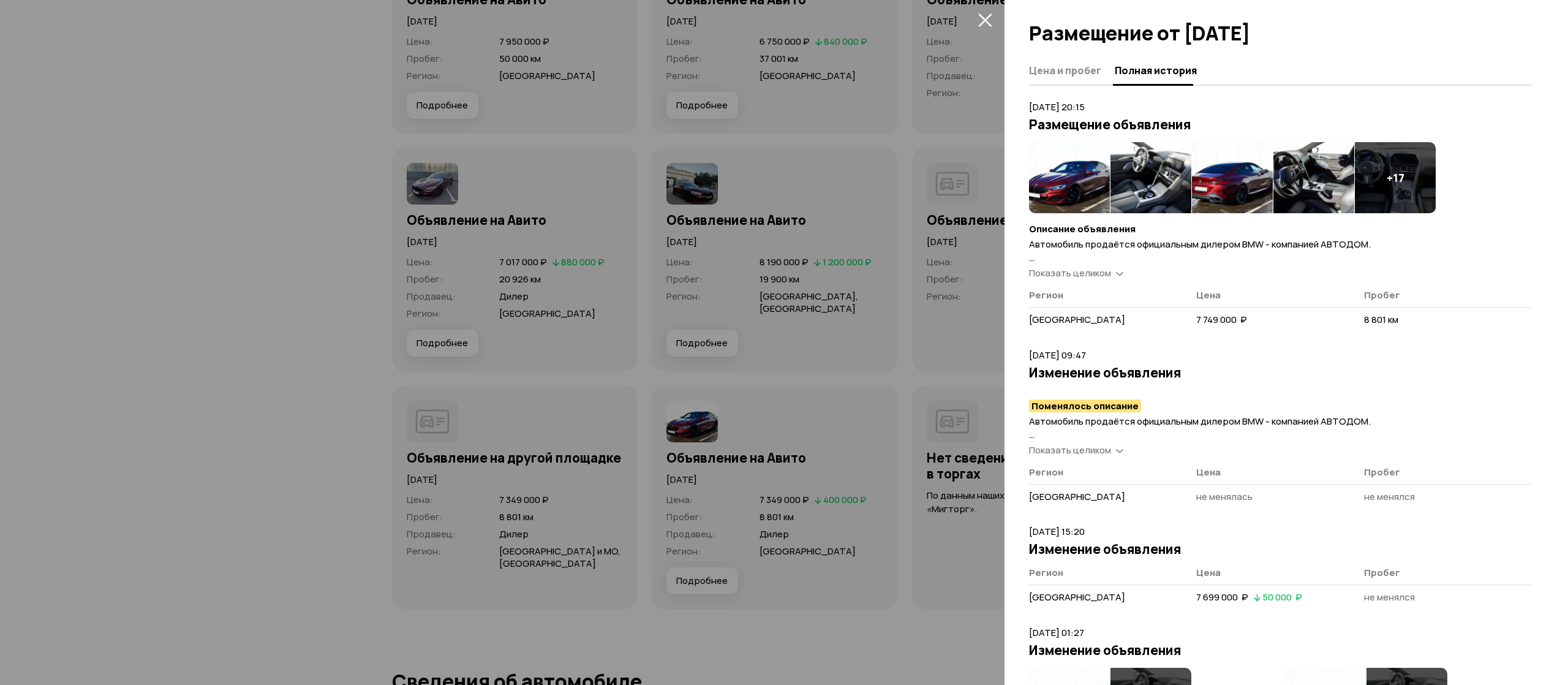
click at [1069, 183] on img at bounding box center [1070, 178] width 81 height 71
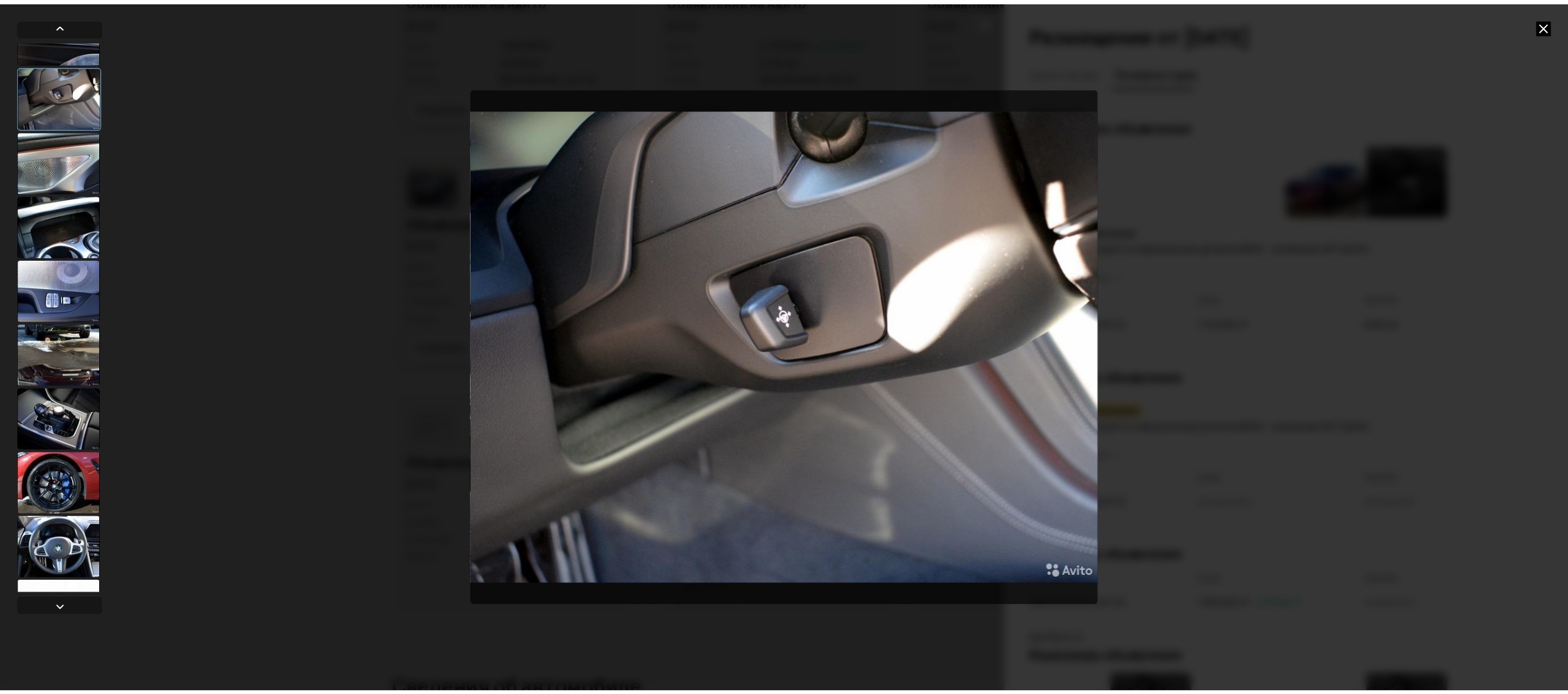
scroll to position [866, 0]
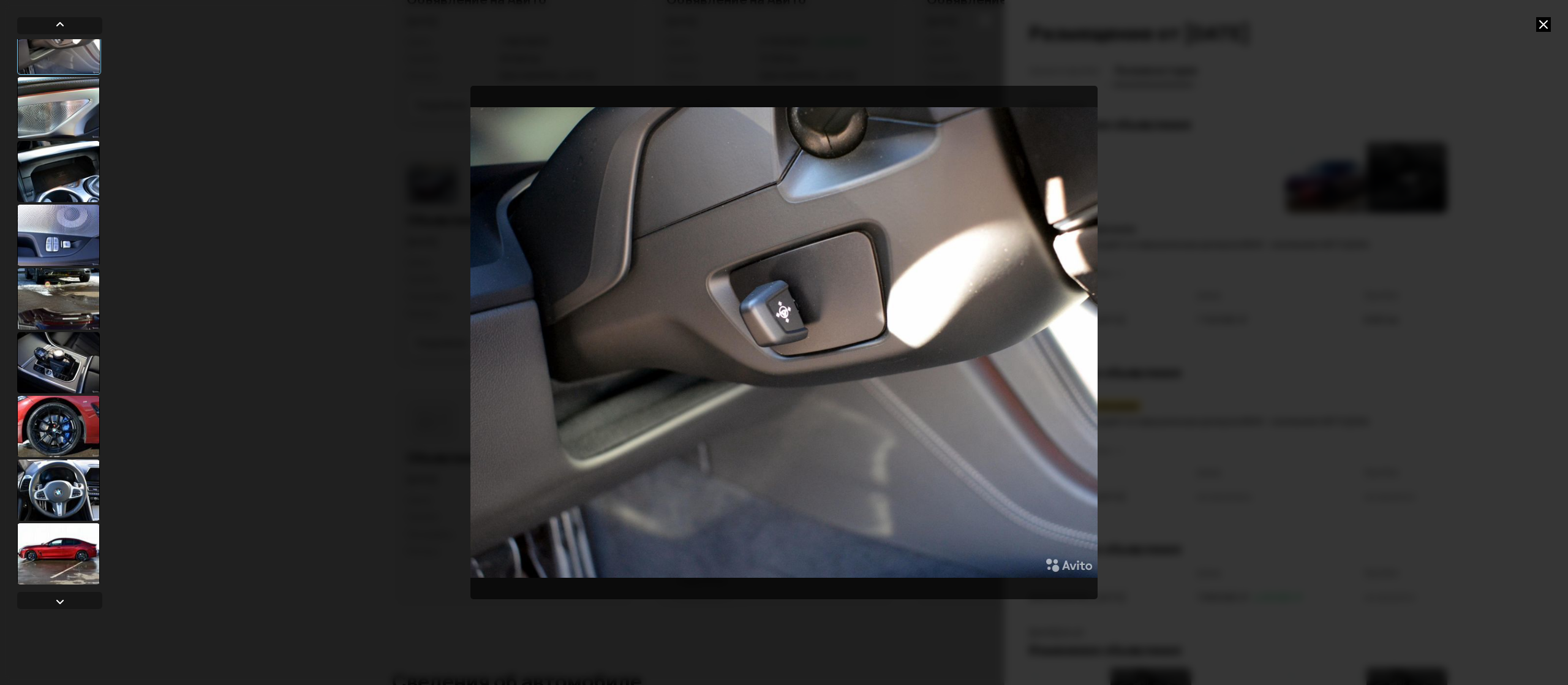
click at [69, 411] on div at bounding box center [58, 426] width 83 height 61
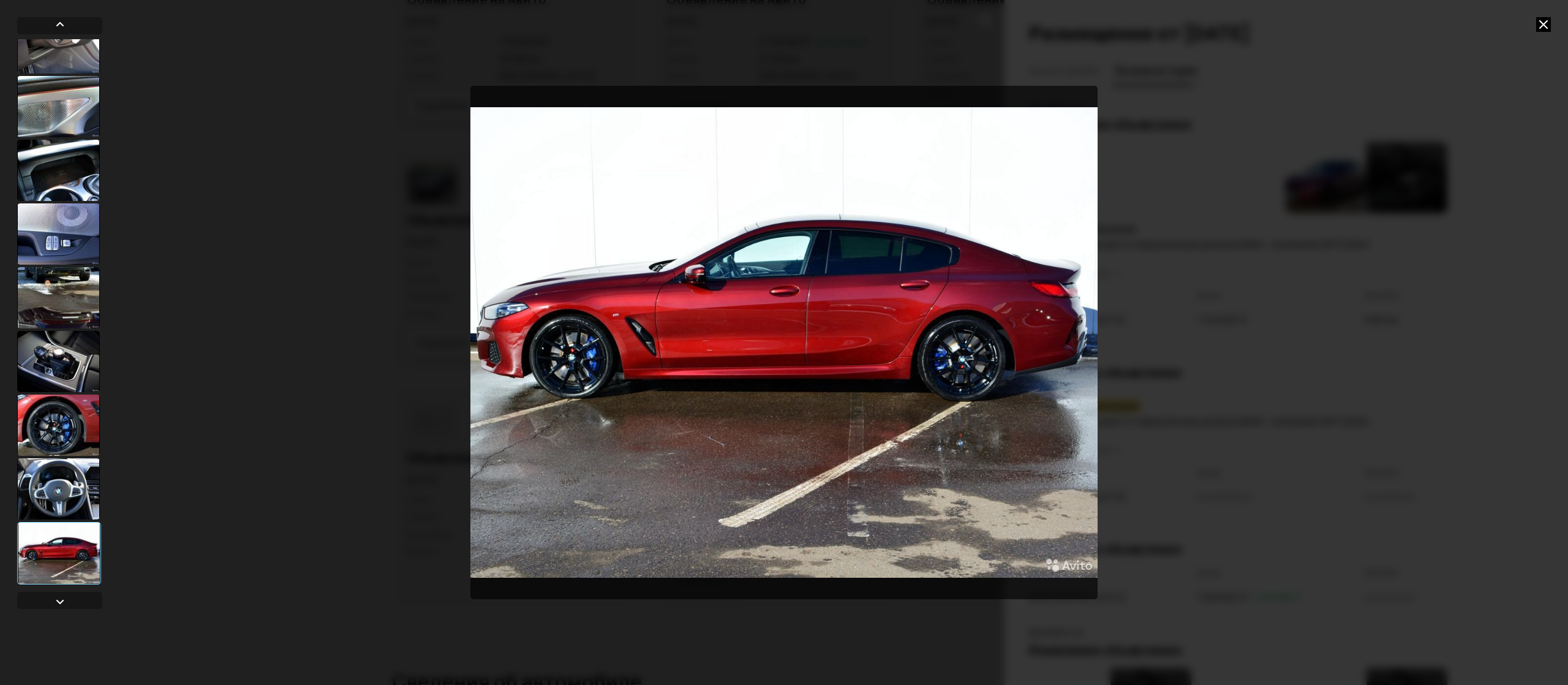
click at [1544, 23] on icon at bounding box center [1544, 24] width 15 height 15
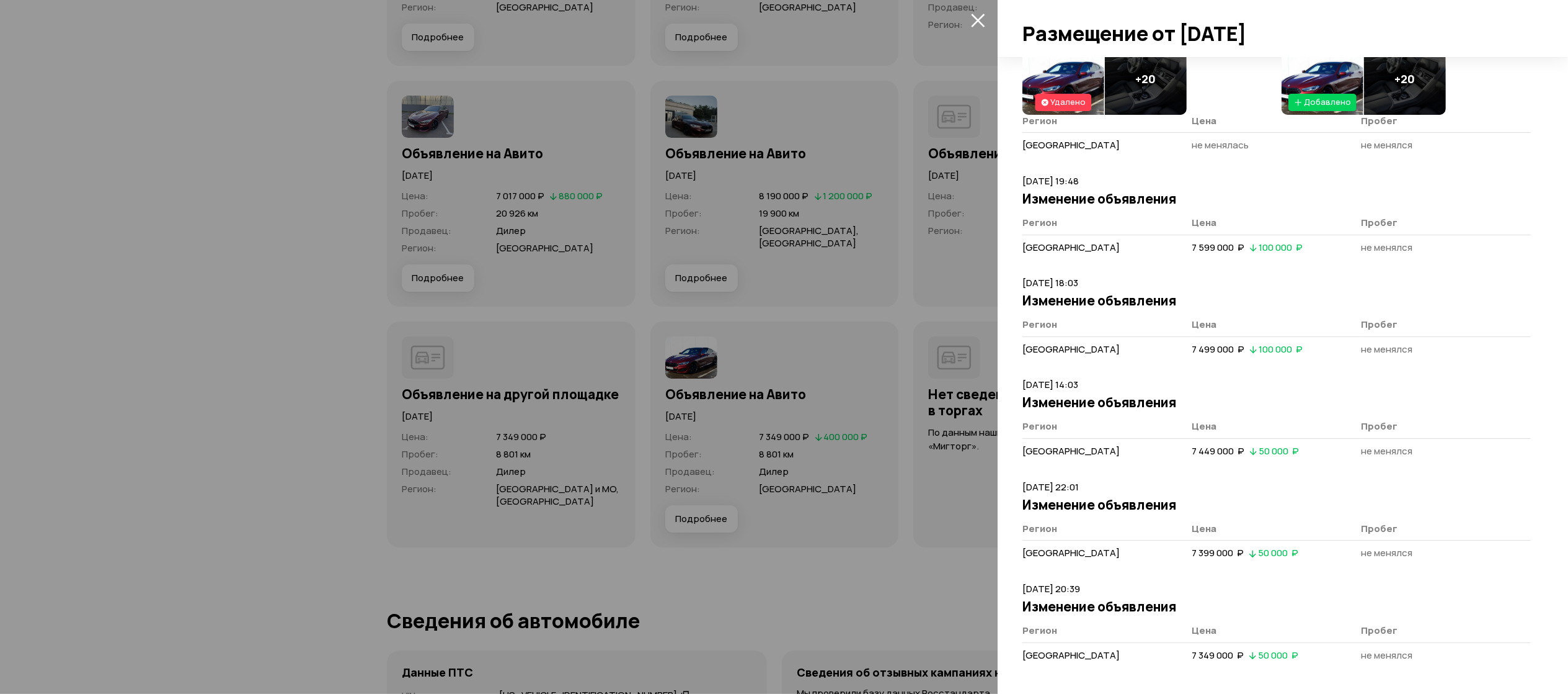
scroll to position [4342, 0]
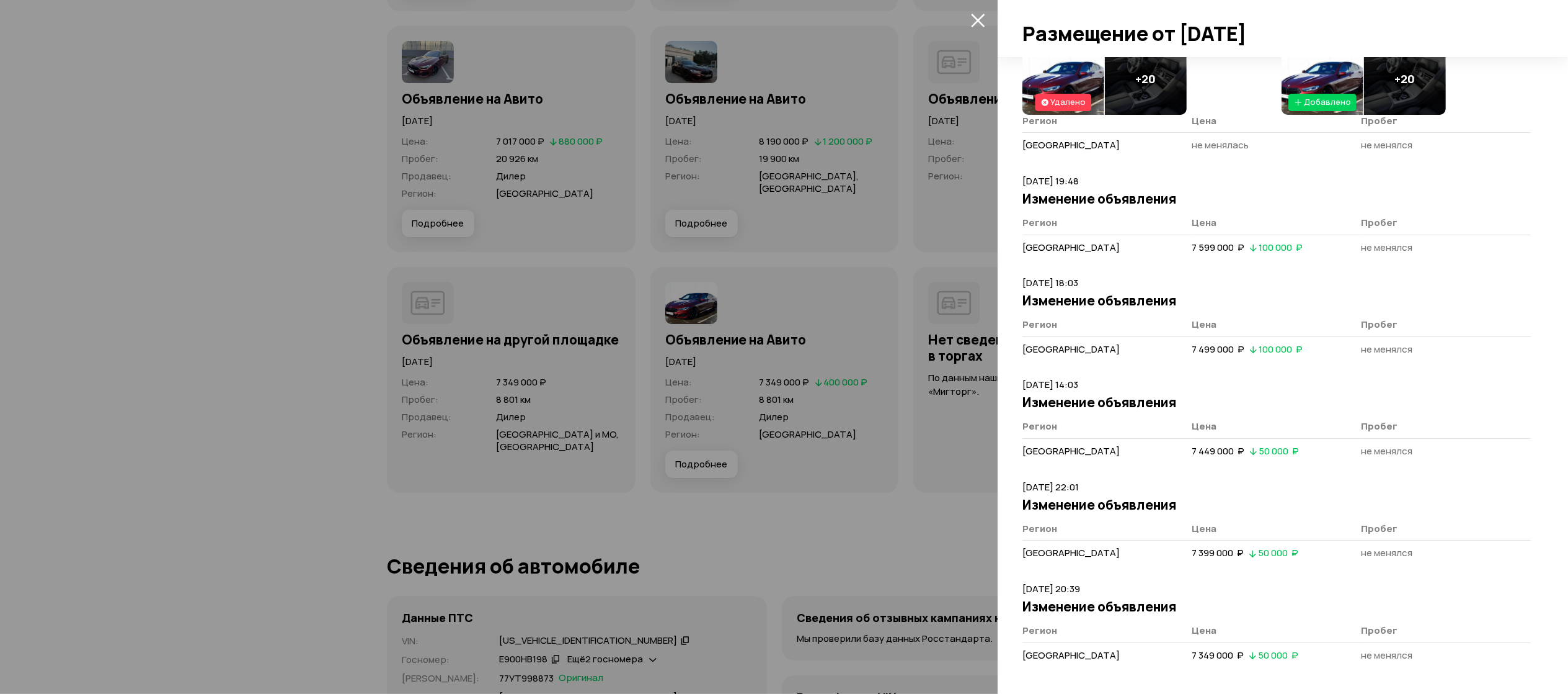
click at [867, 359] on div at bounding box center [784, 347] width 1568 height 694
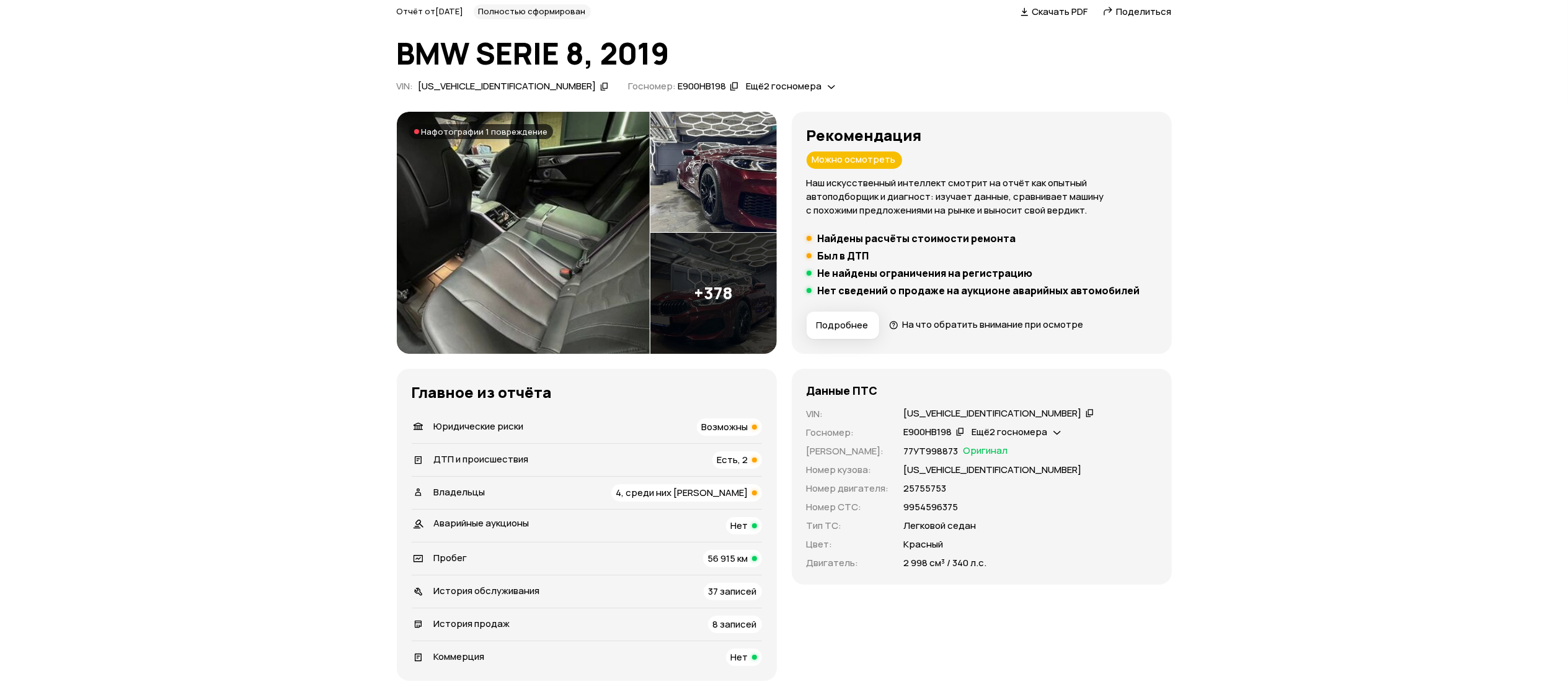
scroll to position [0, 0]
